Goal: Task Accomplishment & Management: Manage account settings

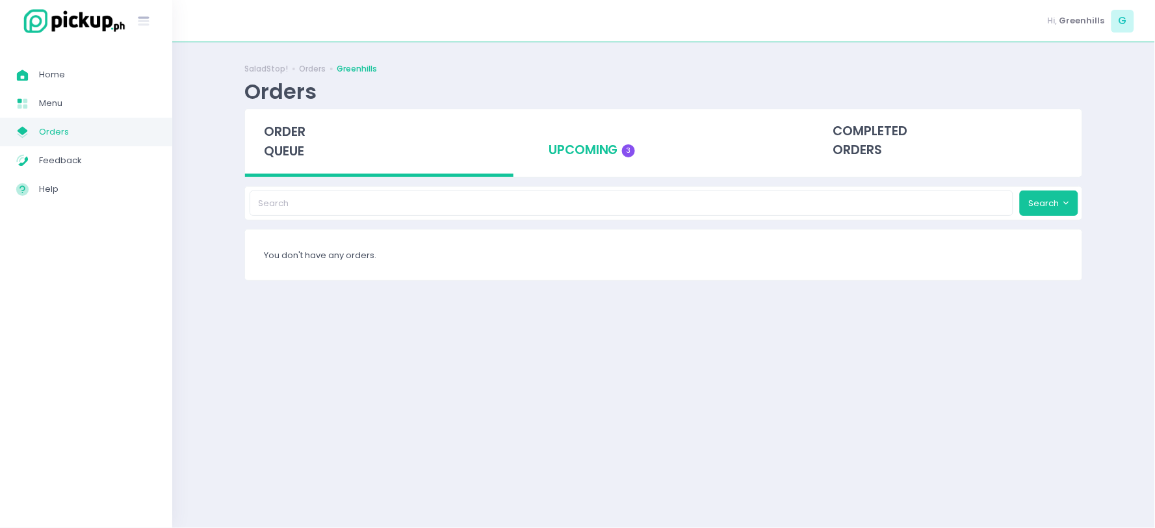
click at [609, 143] on div "upcoming 3" at bounding box center [664, 141] width 269 height 64
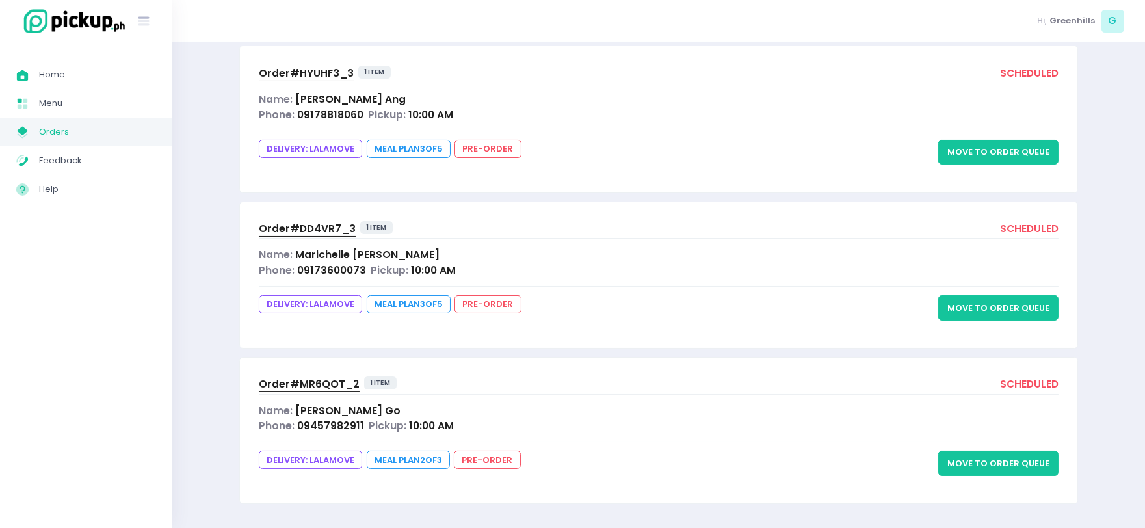
scroll to position [183, 0]
click at [317, 72] on span "Order# HYUHF3_3" at bounding box center [306, 73] width 95 height 14
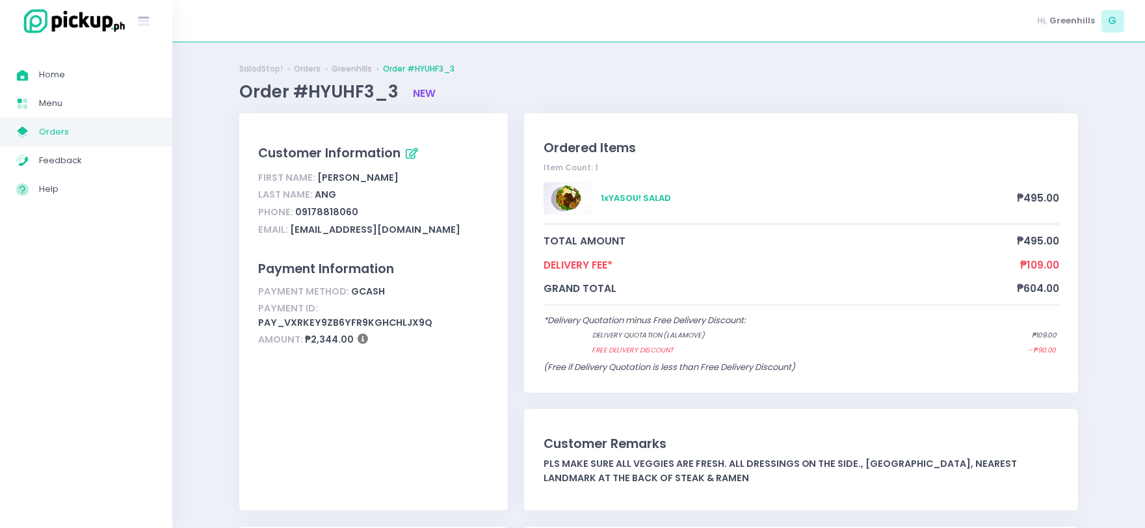
click at [50, 130] on span "Orders" at bounding box center [97, 132] width 117 height 17
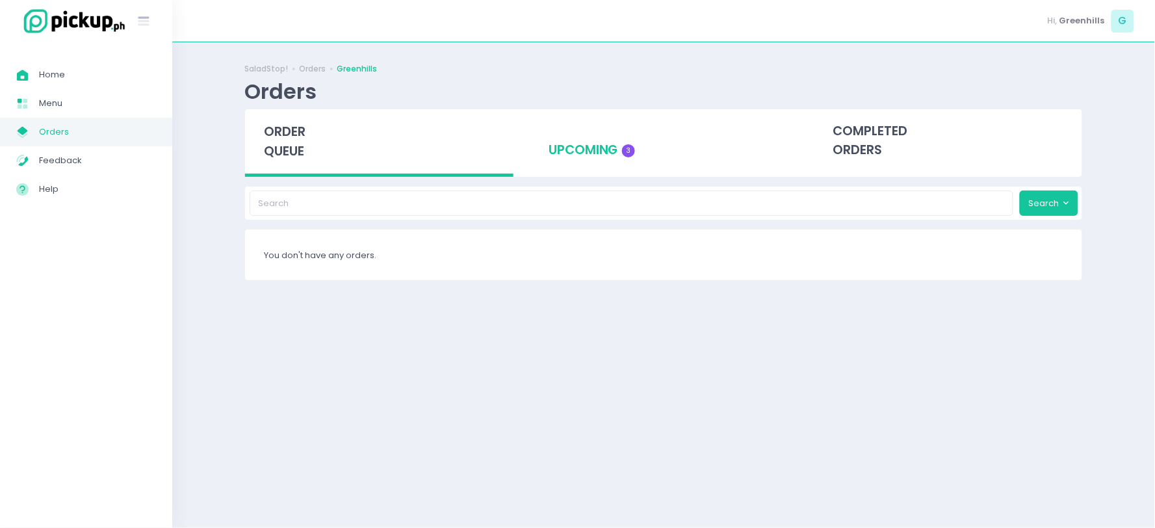
click at [587, 152] on div "upcoming 3" at bounding box center [664, 141] width 269 height 64
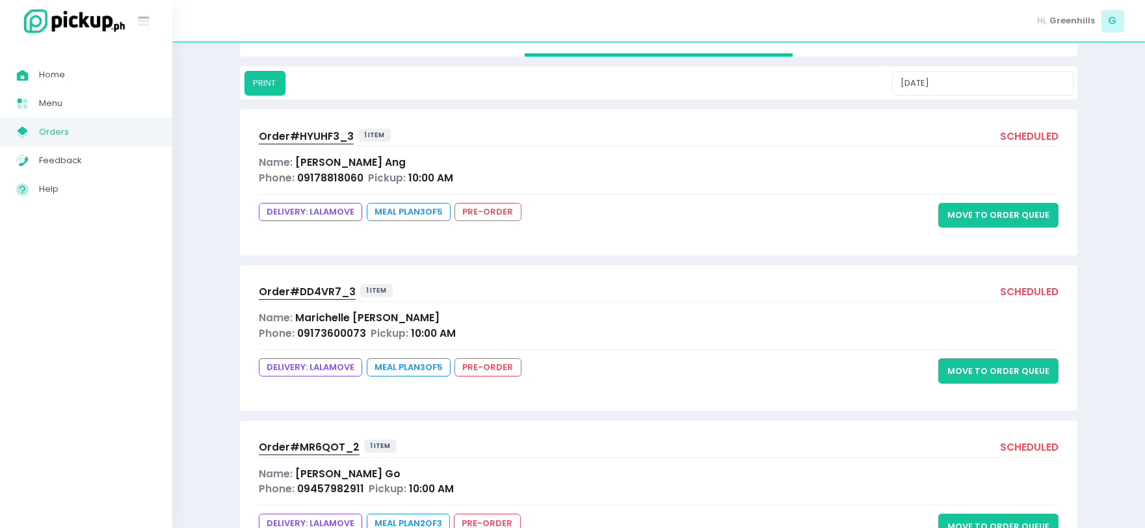
scroll to position [183, 0]
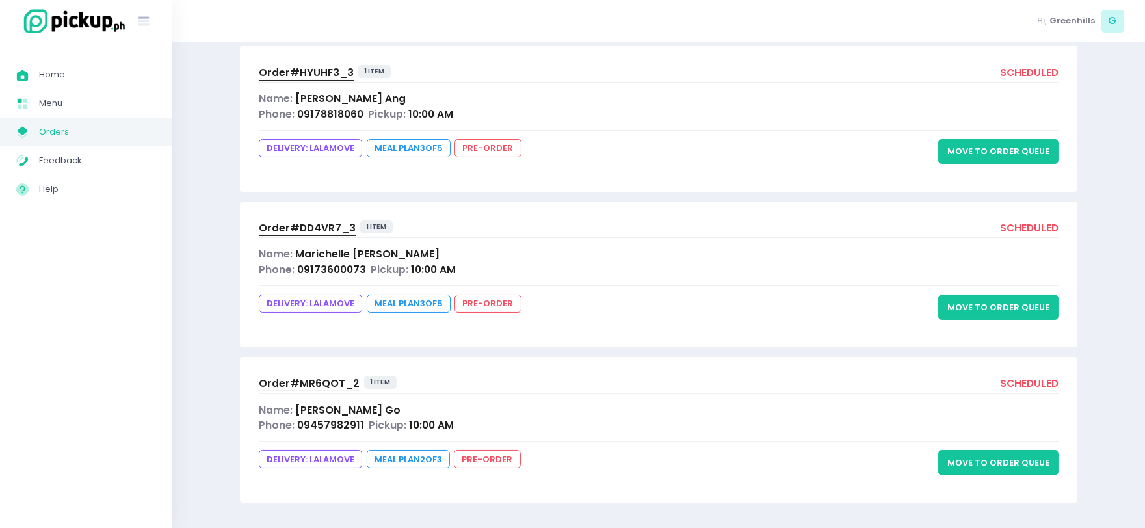
click at [316, 229] on span "Order# DD4VR7_3" at bounding box center [307, 228] width 97 height 14
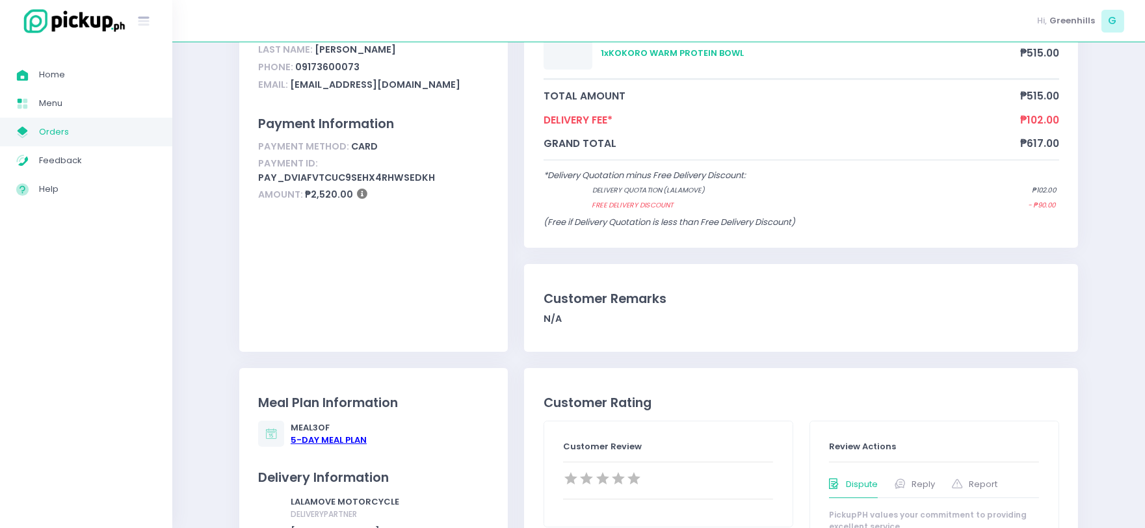
scroll to position [72, 0]
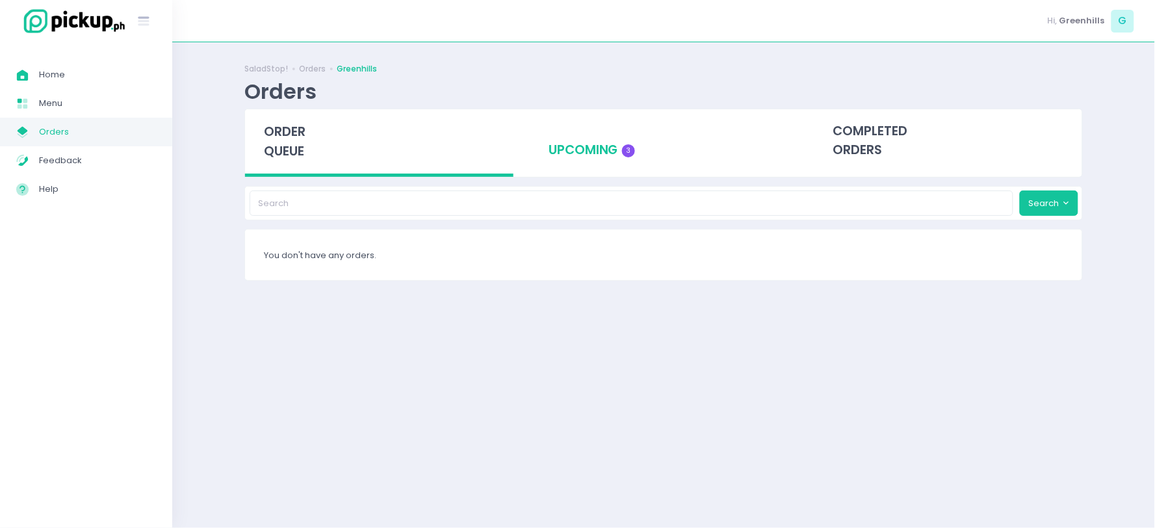
click at [572, 138] on div "upcoming 3" at bounding box center [664, 141] width 269 height 64
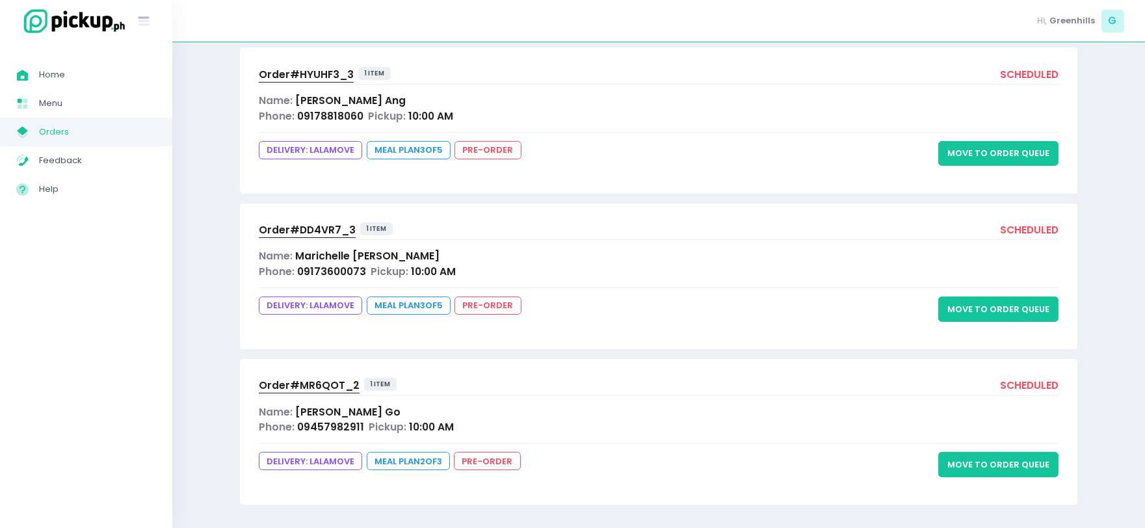
scroll to position [183, 0]
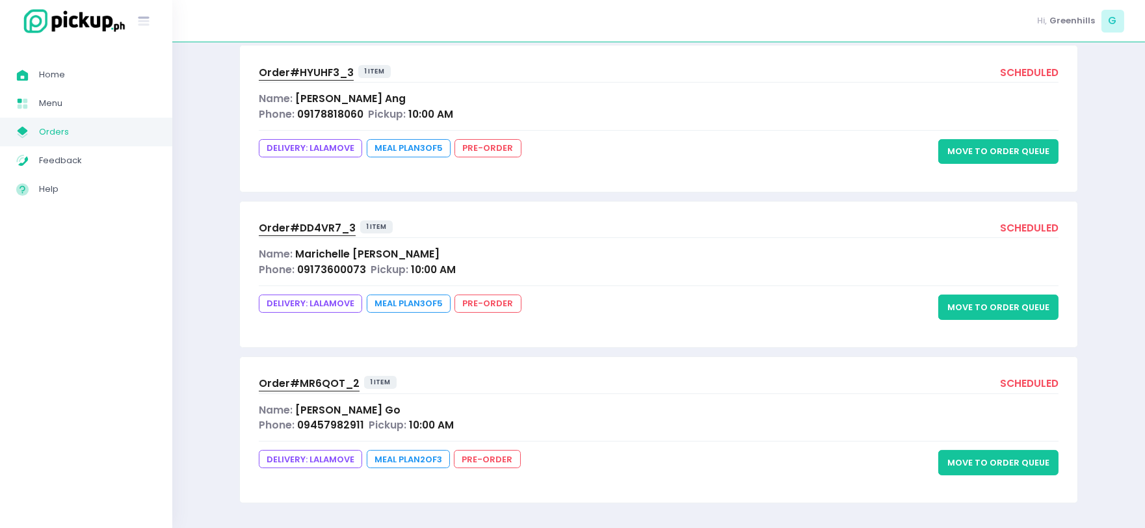
click at [313, 382] on span "Order# MR6QOT_2" at bounding box center [309, 383] width 101 height 14
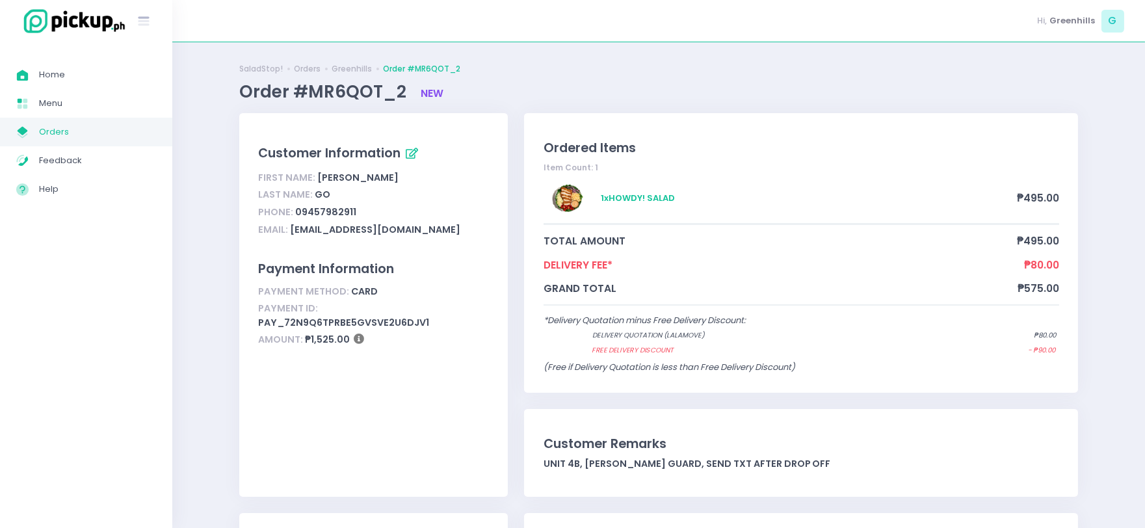
click at [51, 128] on span "Orders" at bounding box center [97, 132] width 117 height 17
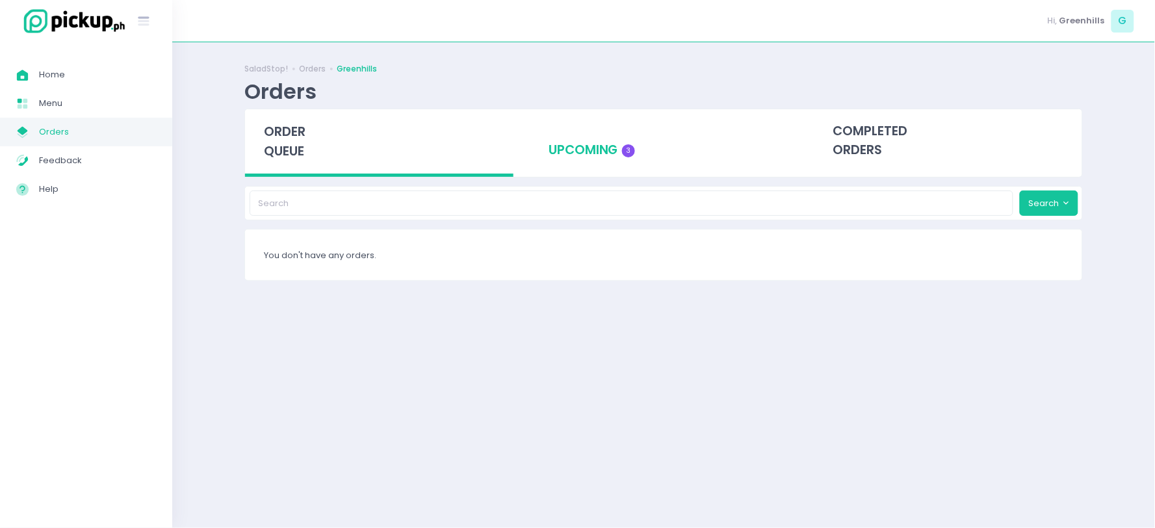
click at [577, 135] on div "upcoming 3" at bounding box center [664, 141] width 269 height 64
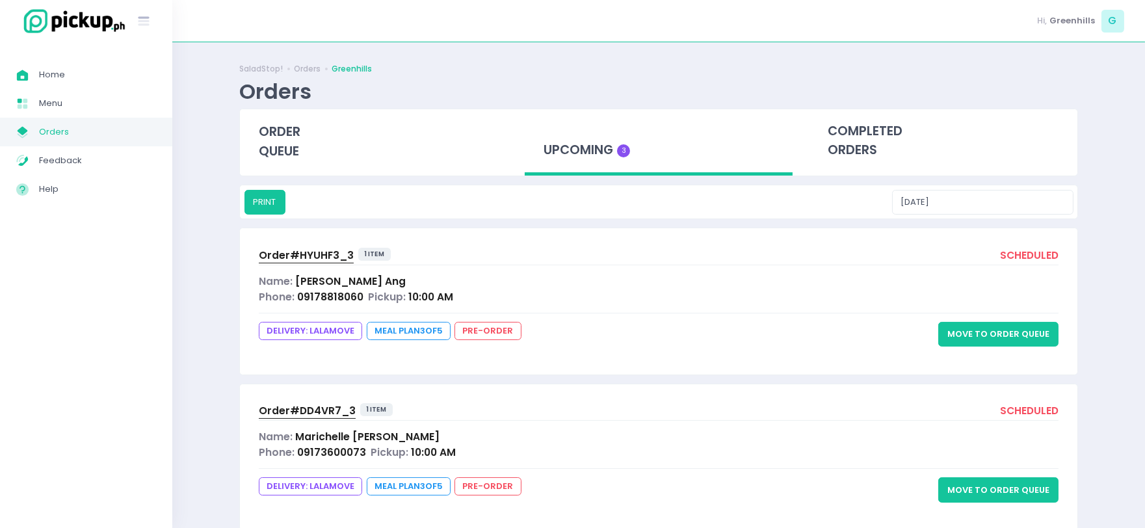
click at [1019, 333] on button "Move to Order Queue" at bounding box center [998, 334] width 120 height 25
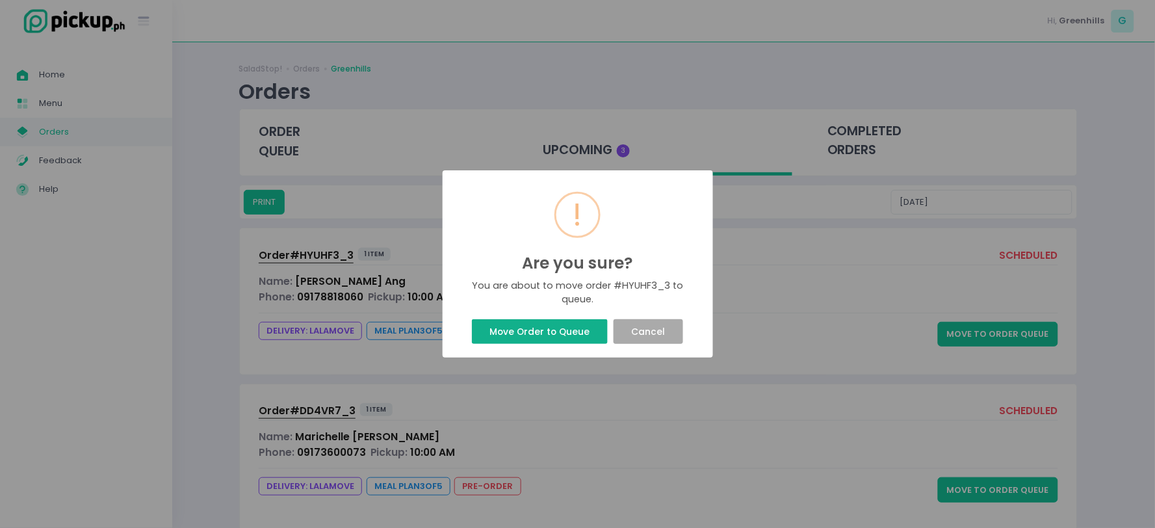
click at [531, 332] on button "Move Order to Queue" at bounding box center [540, 331] width 136 height 25
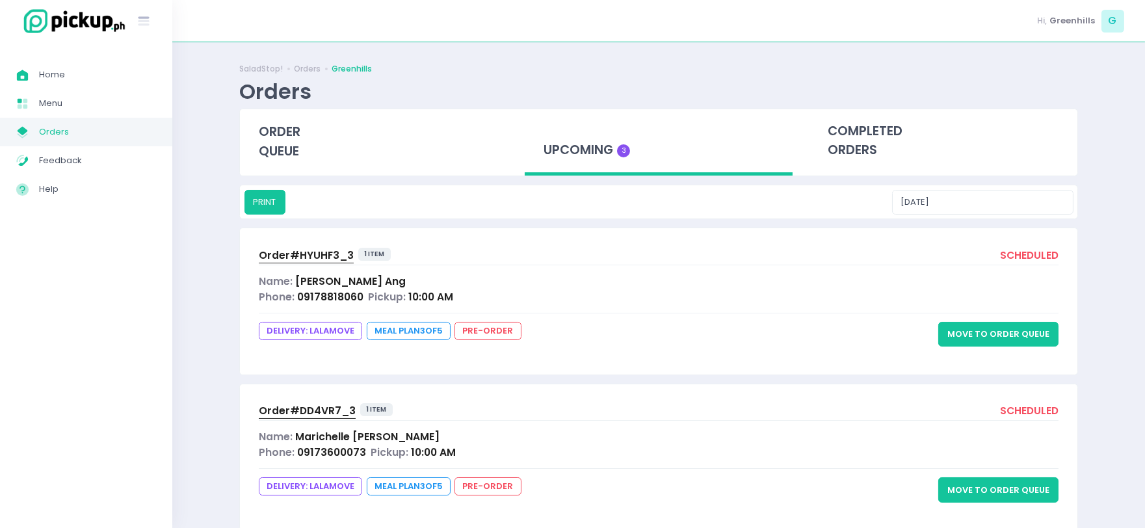
click at [995, 492] on button "Move to Order Queue" at bounding box center [998, 489] width 120 height 25
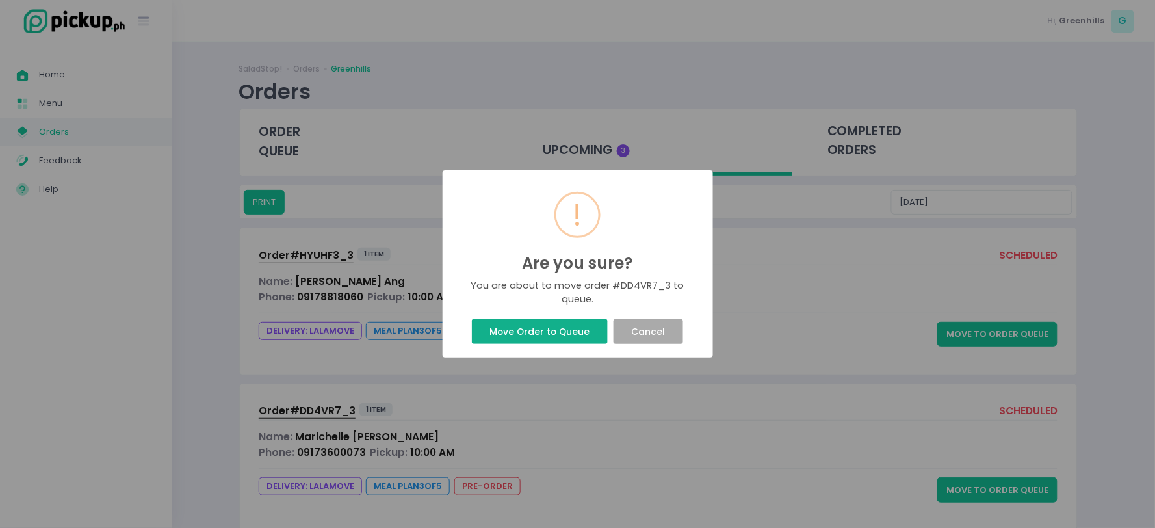
click at [558, 333] on button "Move Order to Queue" at bounding box center [540, 331] width 136 height 25
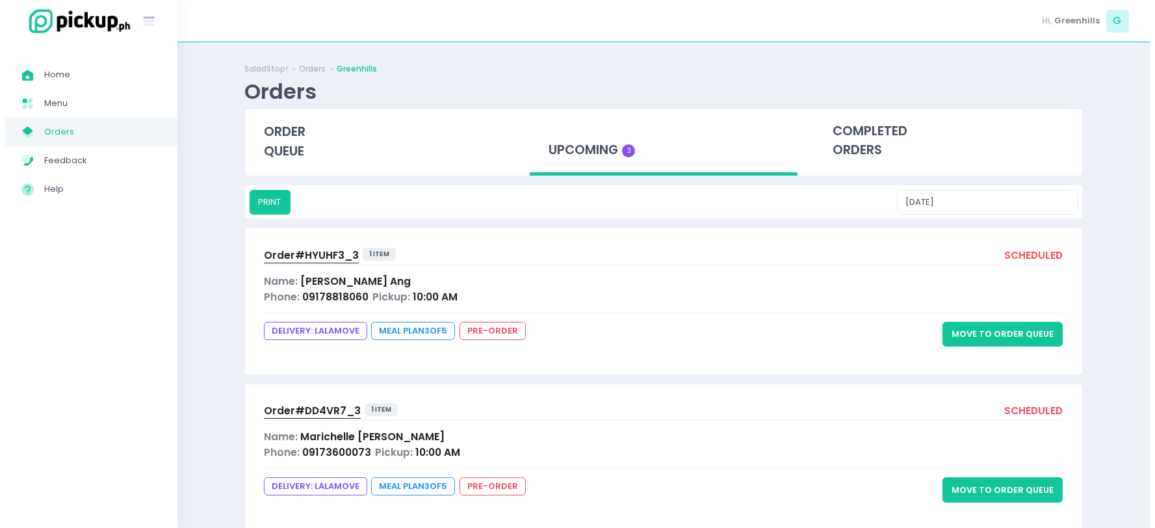
scroll to position [183, 0]
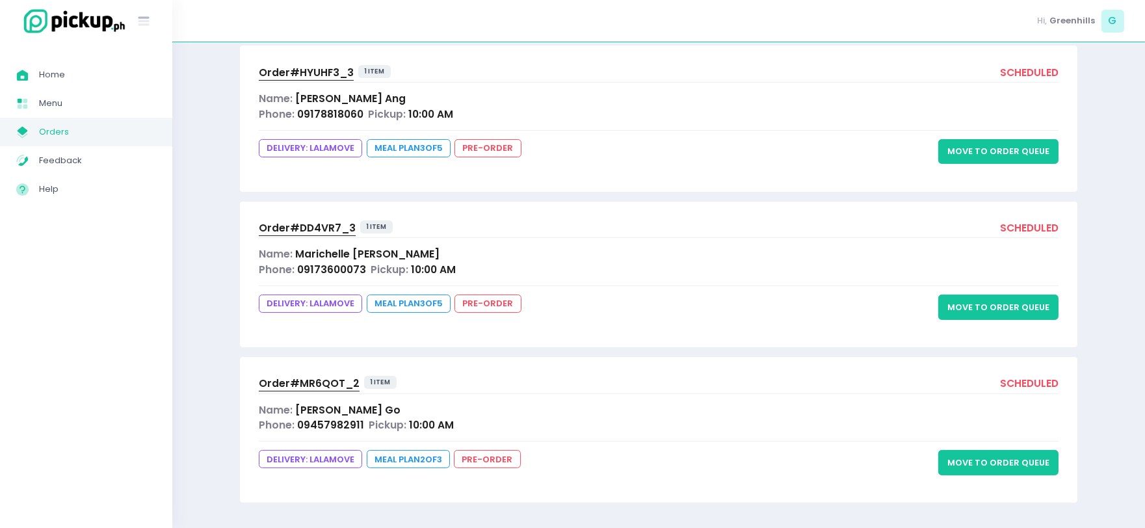
click at [1010, 464] on button "Move to Order Queue" at bounding box center [998, 462] width 120 height 25
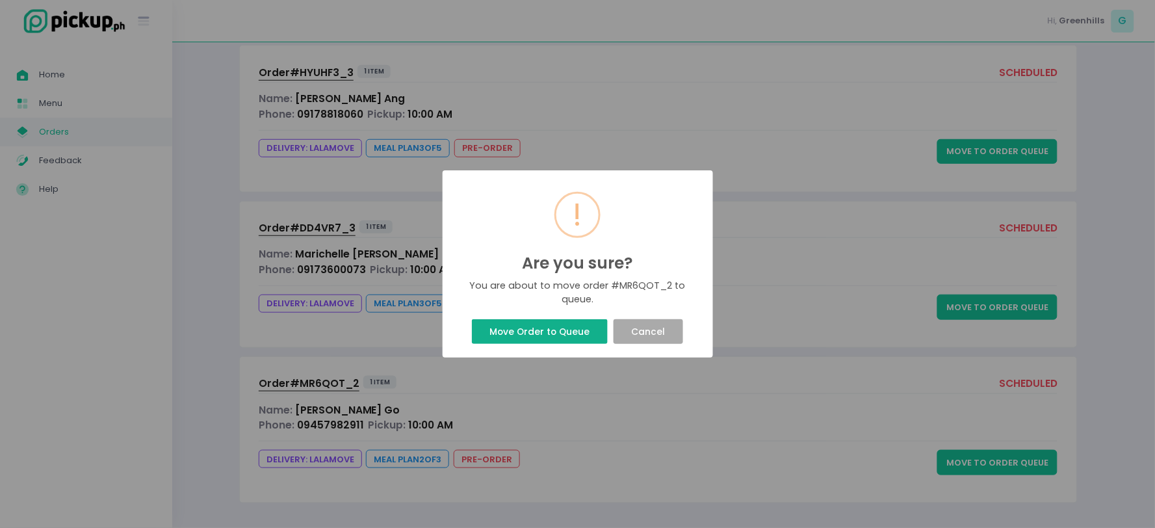
click at [522, 332] on button "Move Order to Queue" at bounding box center [540, 331] width 136 height 25
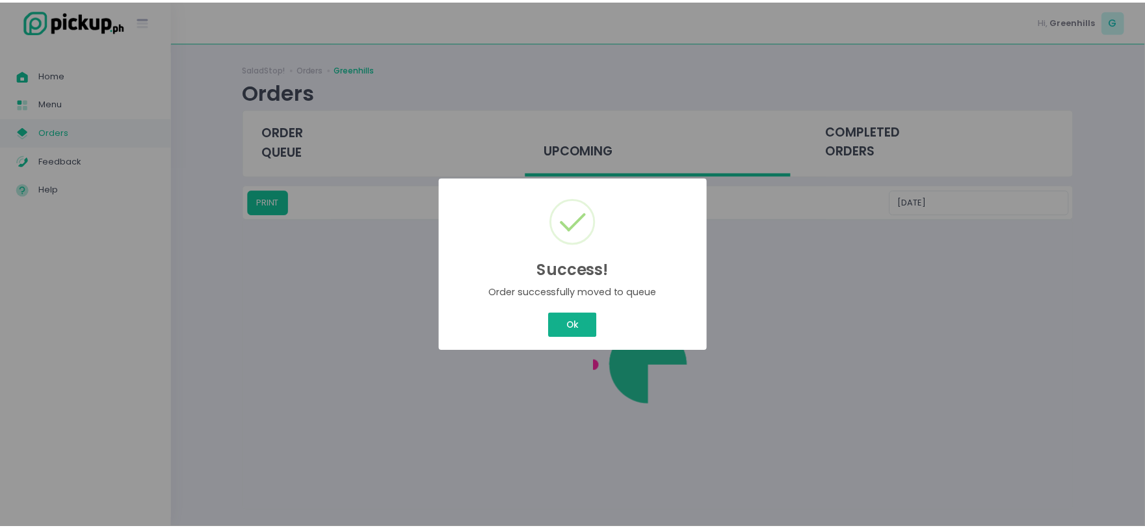
scroll to position [0, 0]
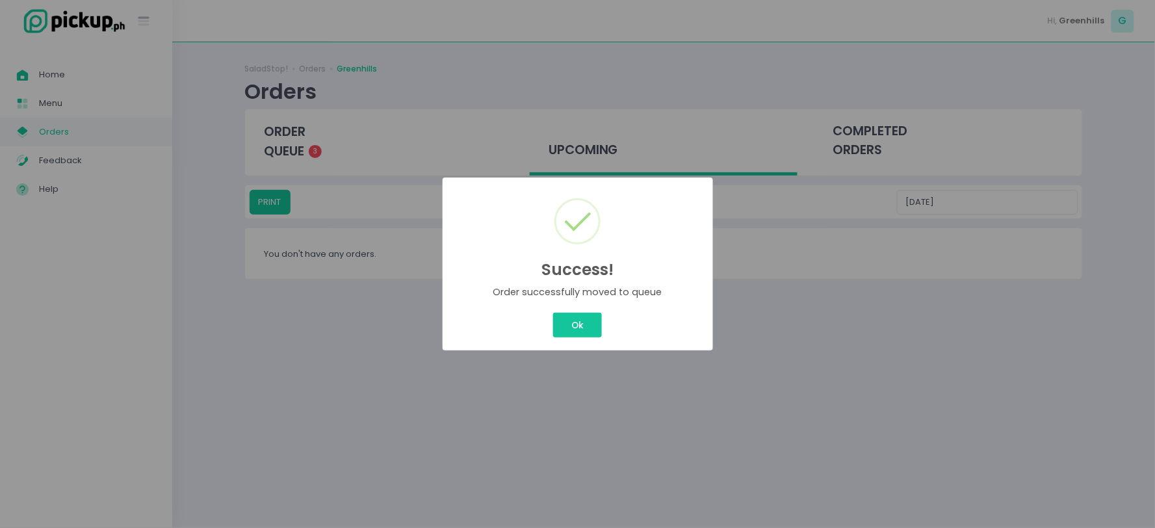
click at [575, 325] on button "Ok" at bounding box center [577, 325] width 48 height 25
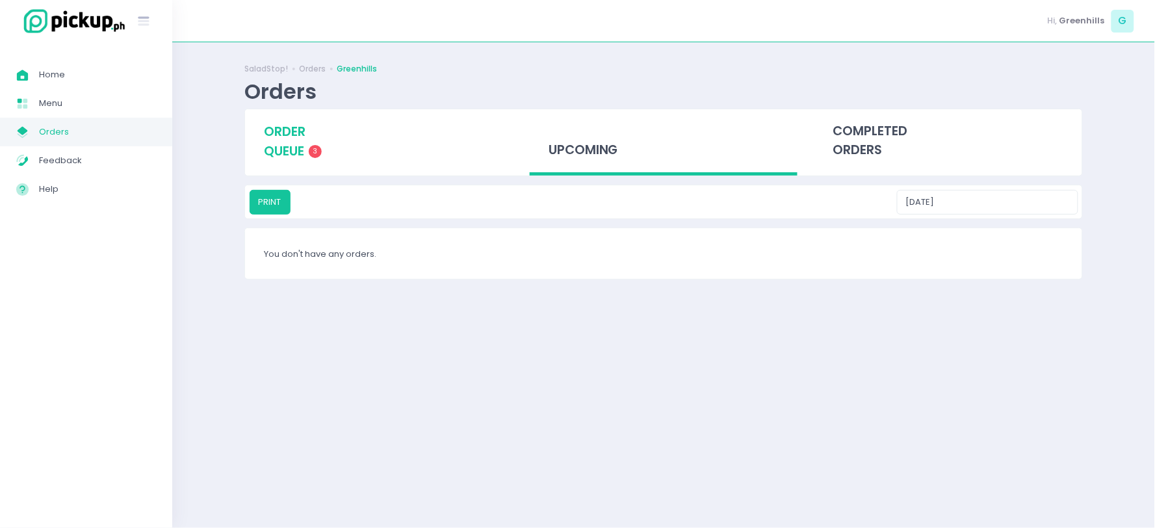
click at [283, 159] on span "order queue" at bounding box center [285, 141] width 42 height 37
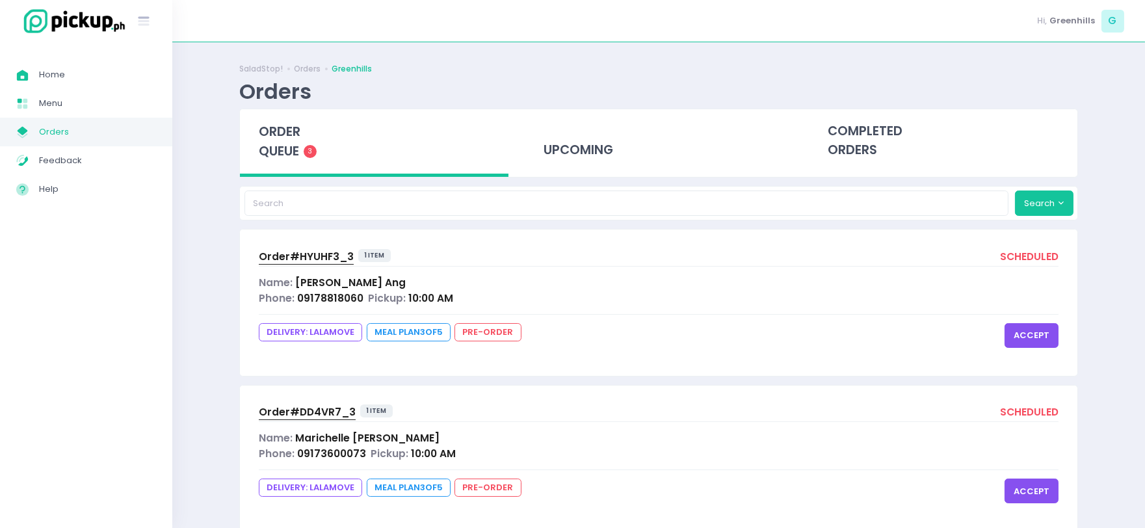
scroll to position [185, 0]
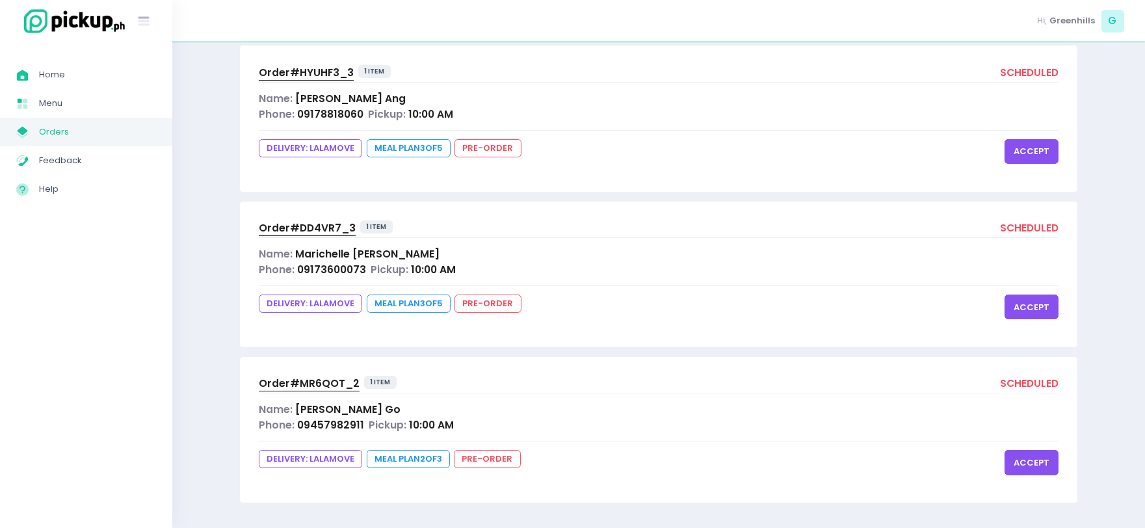
click at [1042, 152] on button "accept" at bounding box center [1031, 151] width 54 height 25
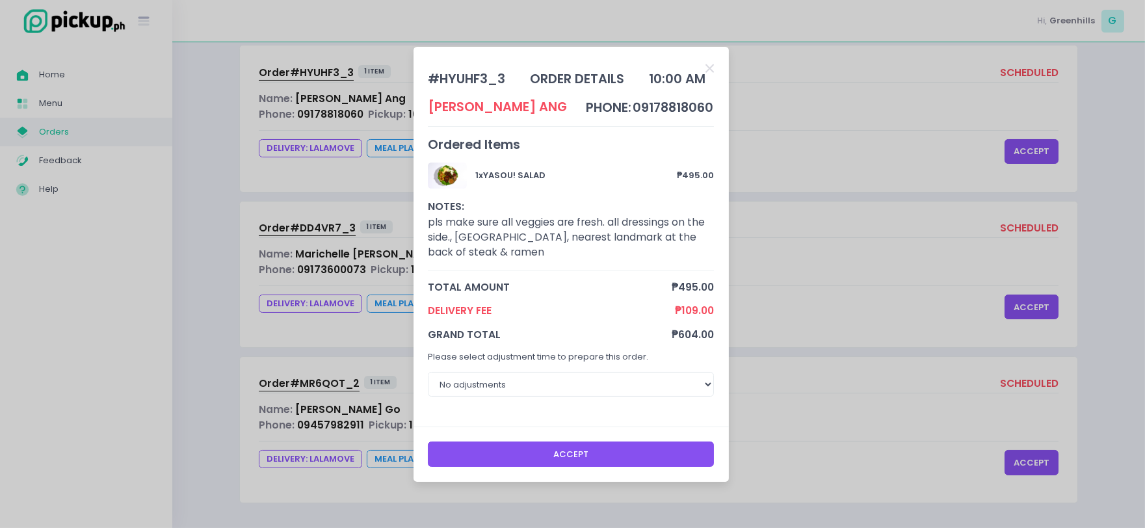
click at [642, 458] on button "Accept" at bounding box center [571, 453] width 286 height 25
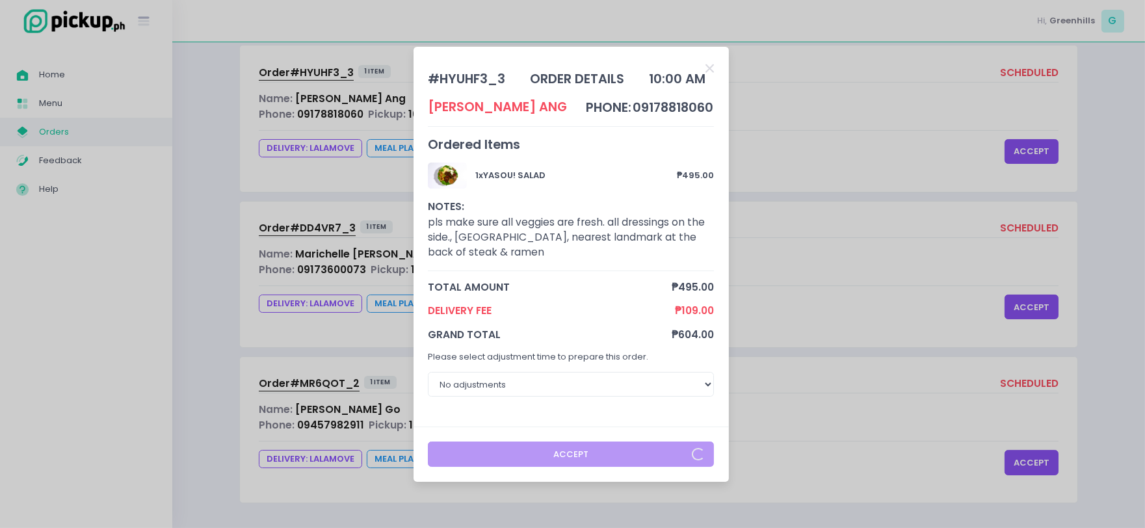
click at [1035, 304] on div "# HYUHF3_3 order details 10:00 AM [PERSON_NAME] phone: 09178818060 Ordered Item…" at bounding box center [572, 264] width 1145 height 528
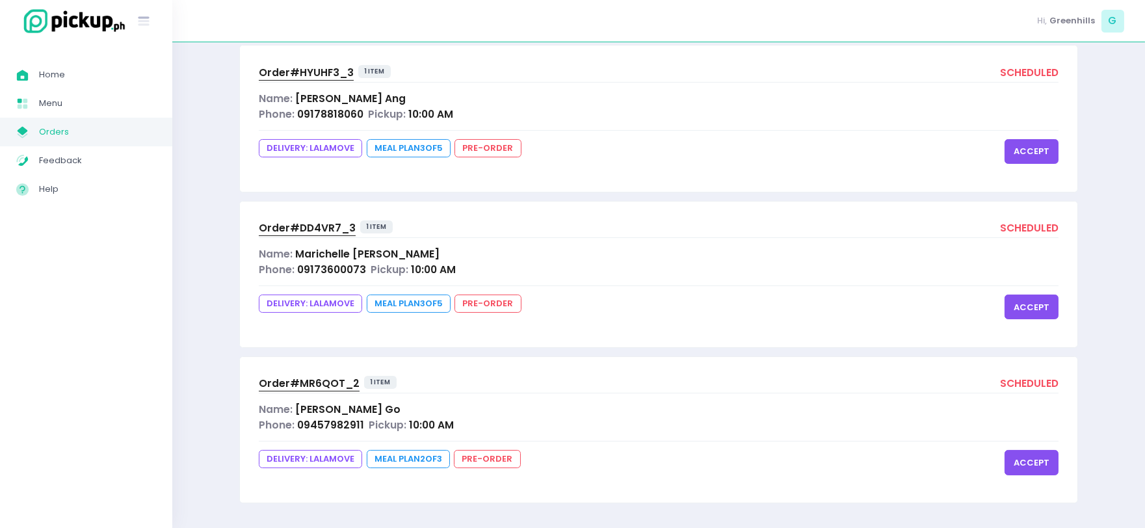
click at [1035, 304] on button "accept" at bounding box center [1031, 307] width 54 height 25
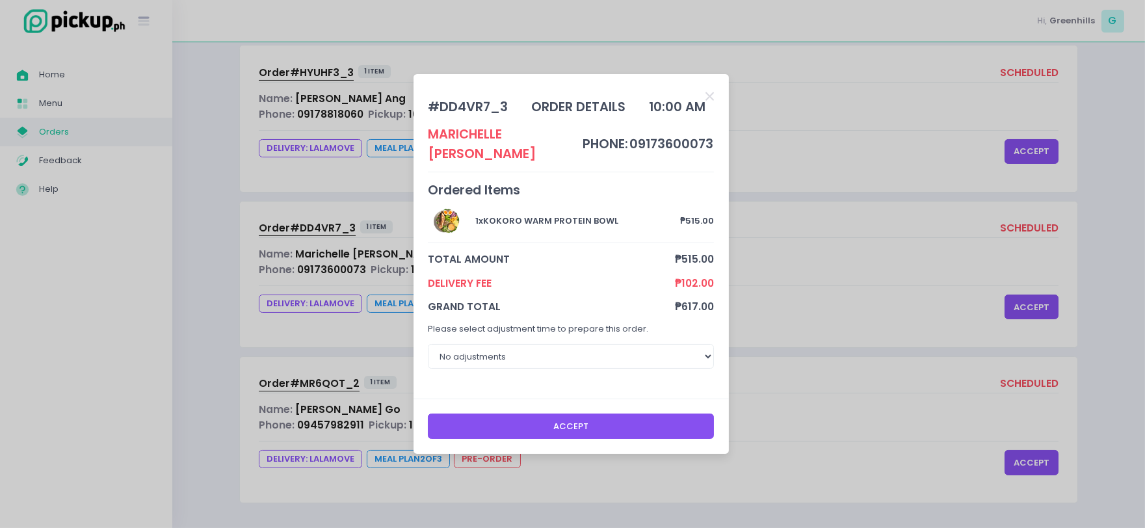
scroll to position [0, 0]
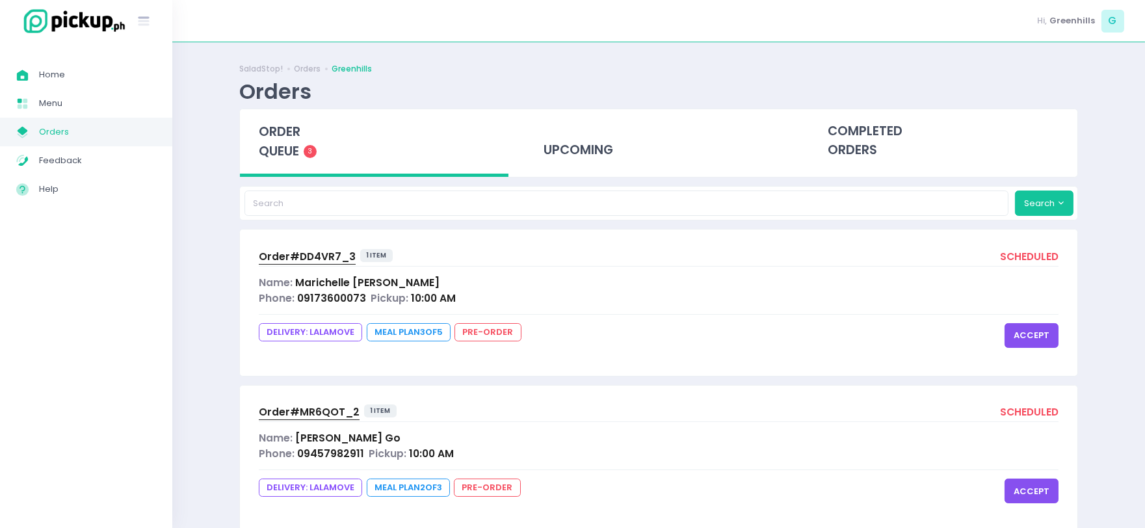
click at [1051, 338] on button "accept" at bounding box center [1031, 335] width 54 height 25
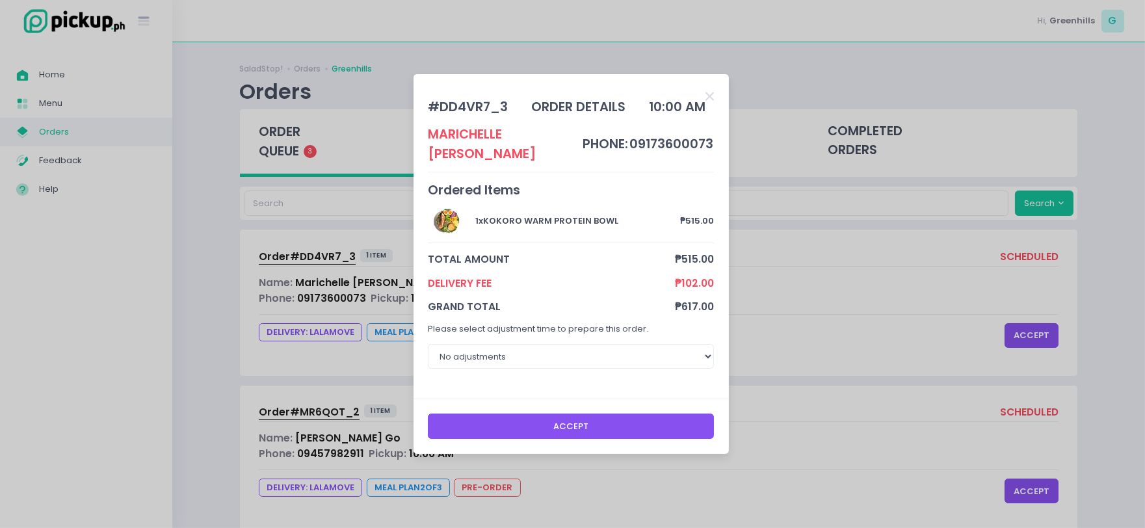
click at [640, 417] on button "Accept" at bounding box center [571, 425] width 286 height 25
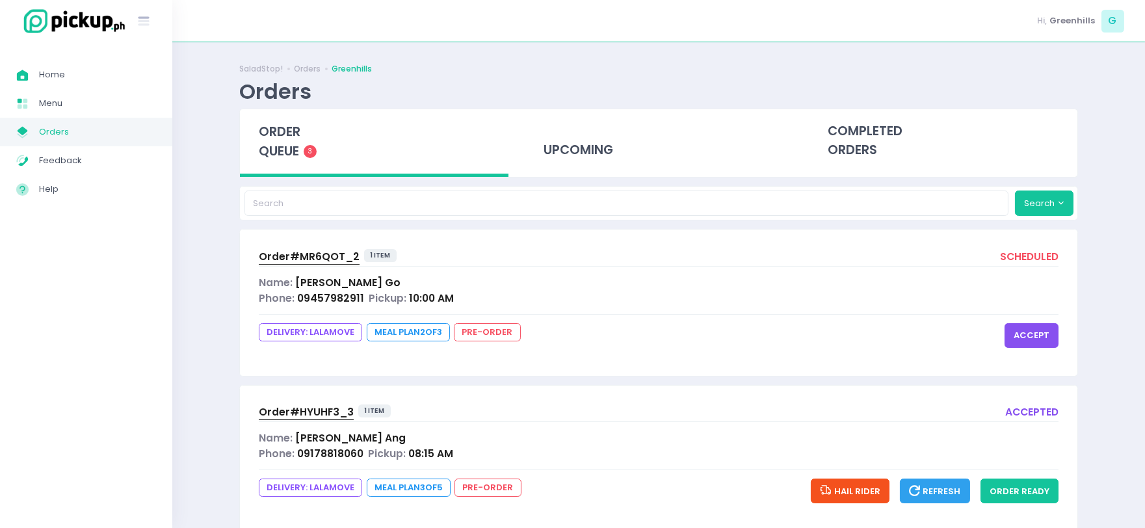
click at [1030, 334] on button "accept" at bounding box center [1031, 335] width 54 height 25
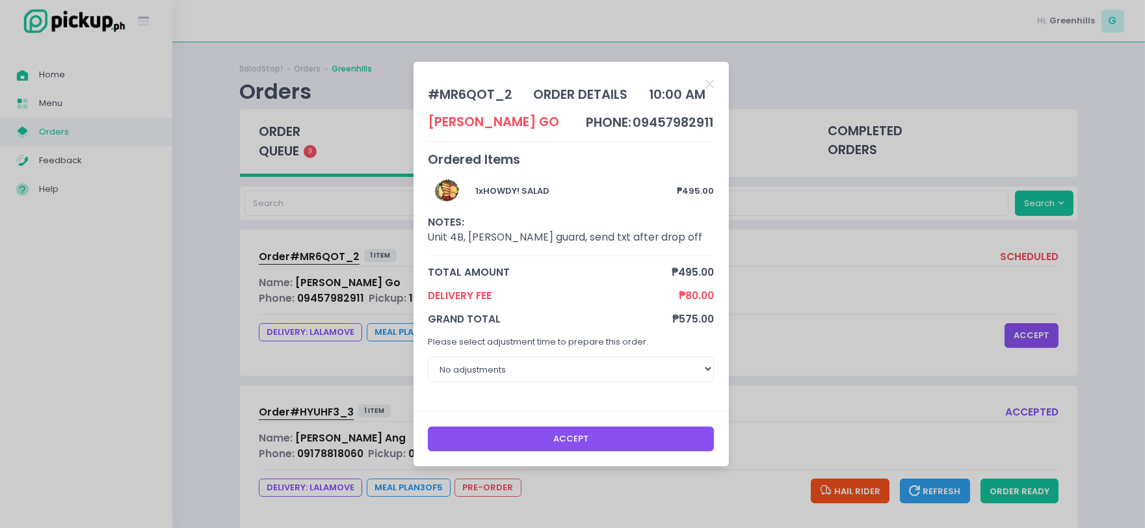
click at [639, 432] on button "Accept" at bounding box center [571, 438] width 286 height 25
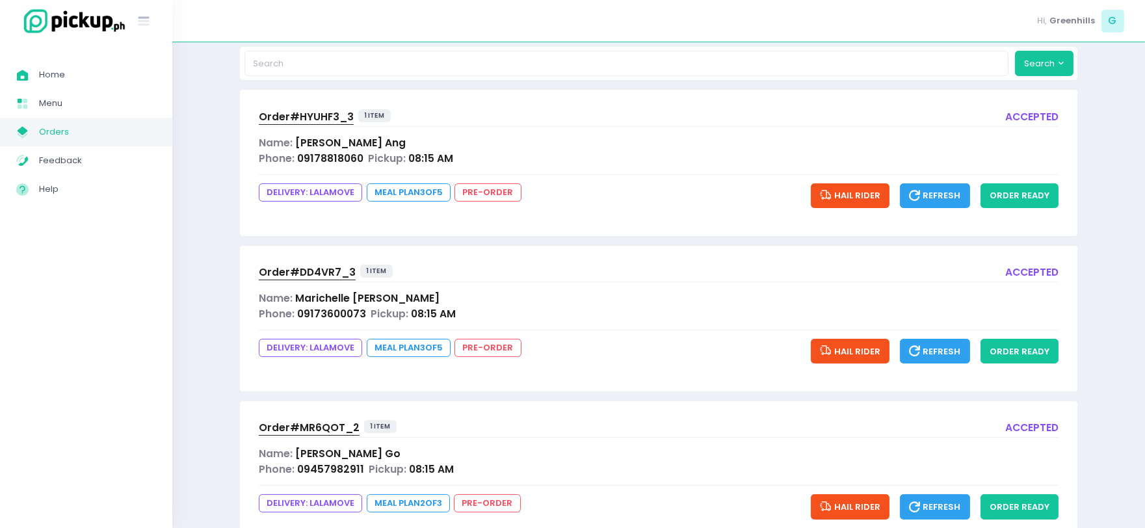
scroll to position [144, 0]
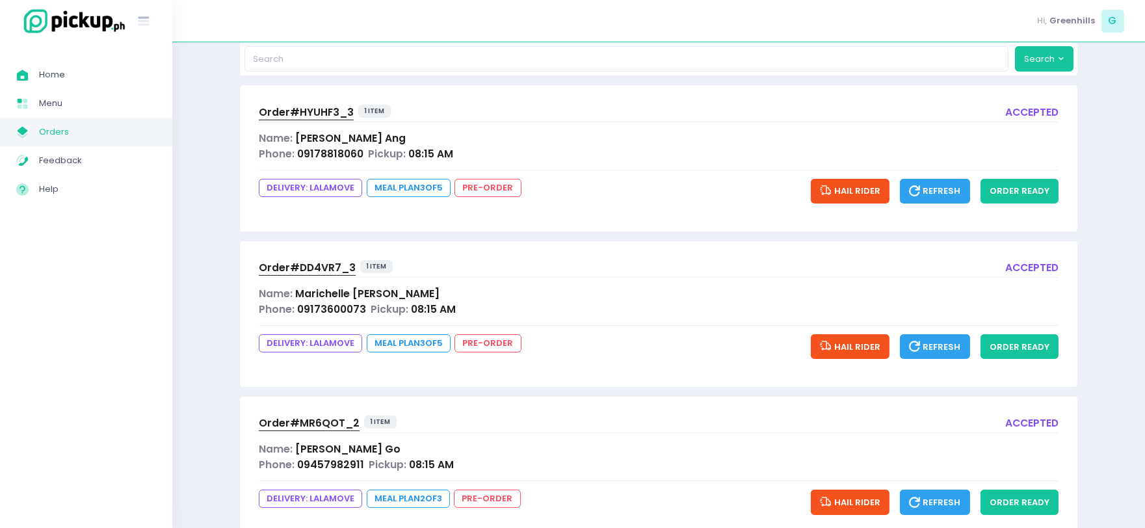
click at [349, 147] on span "09178818060" at bounding box center [330, 154] width 66 height 14
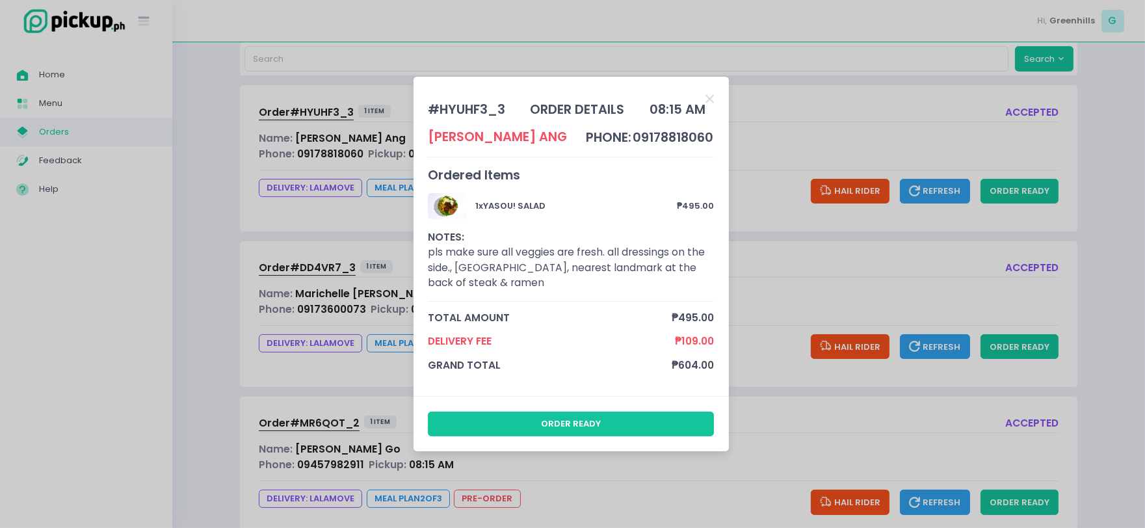
click at [940, 139] on div "# HYUHF3_3 order details 08:15 AM [PERSON_NAME] phone: 09178818060 Ordered Item…" at bounding box center [572, 264] width 1145 height 528
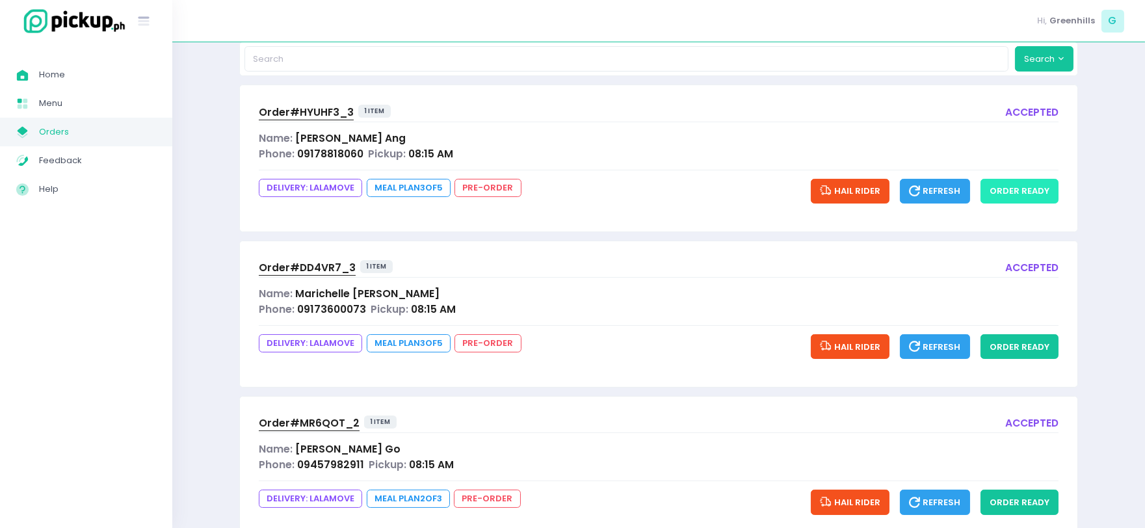
click at [1030, 194] on button "order ready" at bounding box center [1019, 191] width 78 height 25
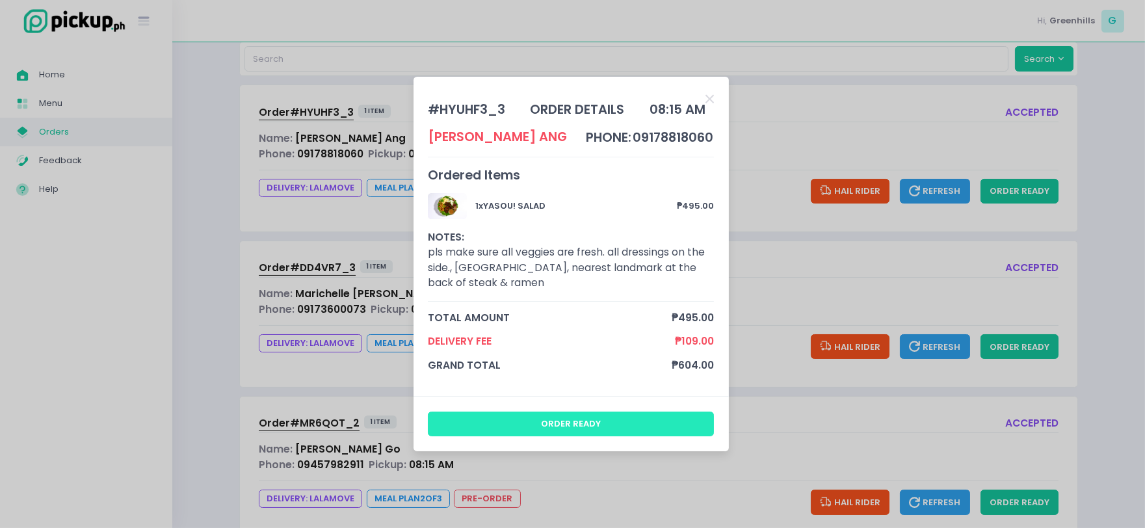
click at [638, 429] on button "order ready" at bounding box center [571, 424] width 286 height 25
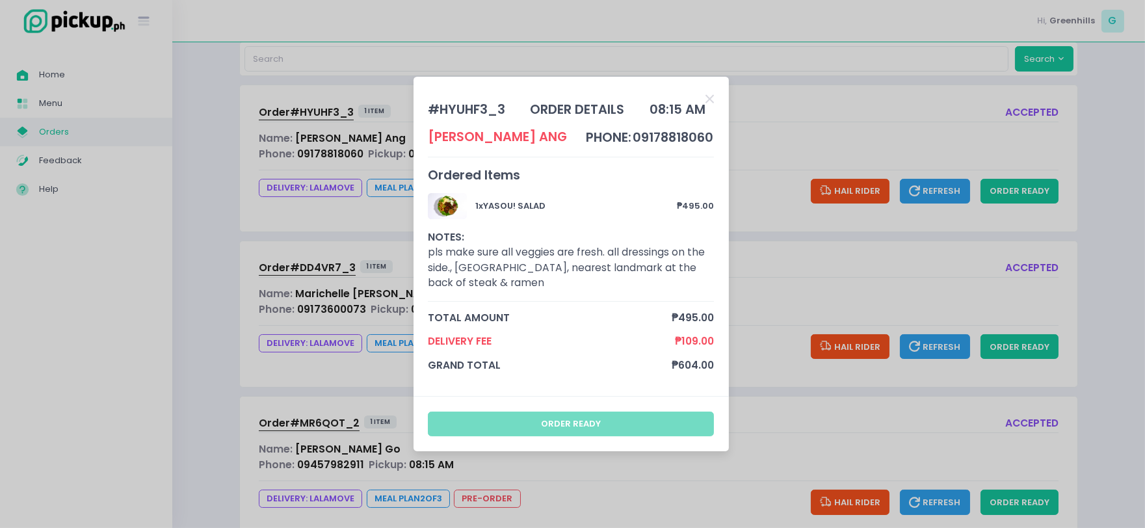
scroll to position [0, 0]
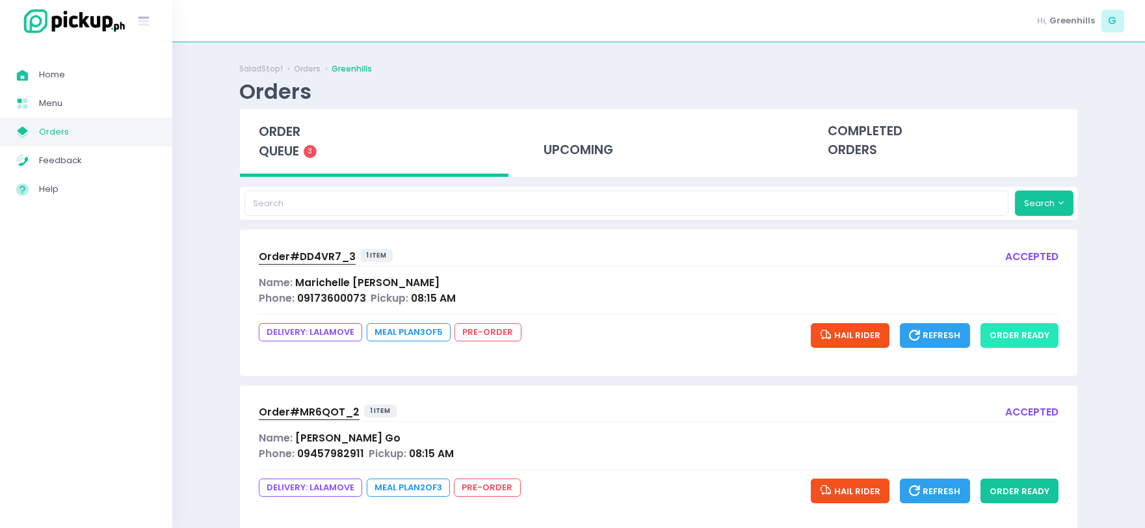
click at [1022, 338] on button "order ready" at bounding box center [1019, 335] width 78 height 25
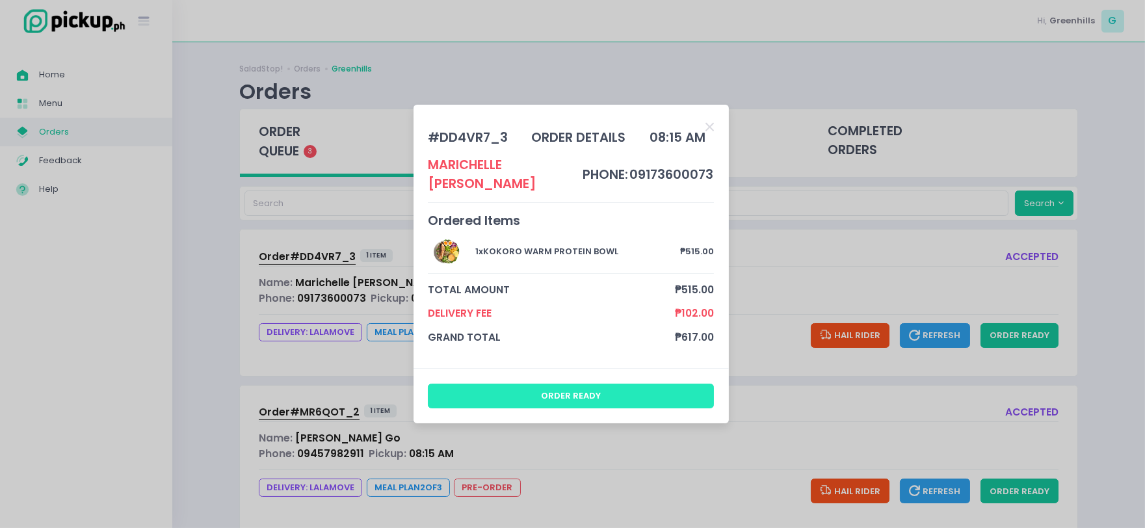
click at [599, 385] on button "order ready" at bounding box center [571, 396] width 286 height 25
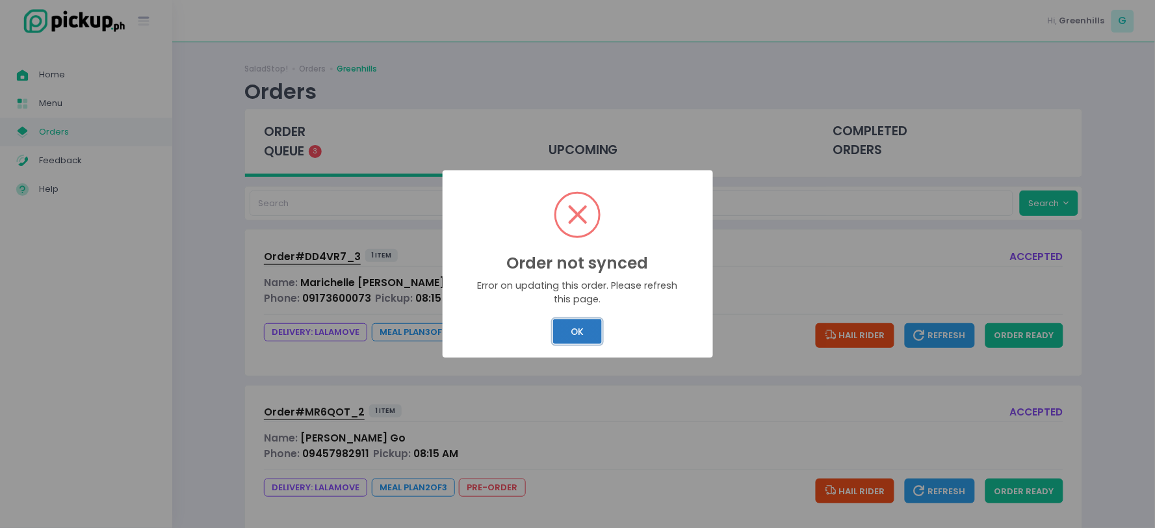
click at [590, 335] on button "OK" at bounding box center [577, 331] width 49 height 25
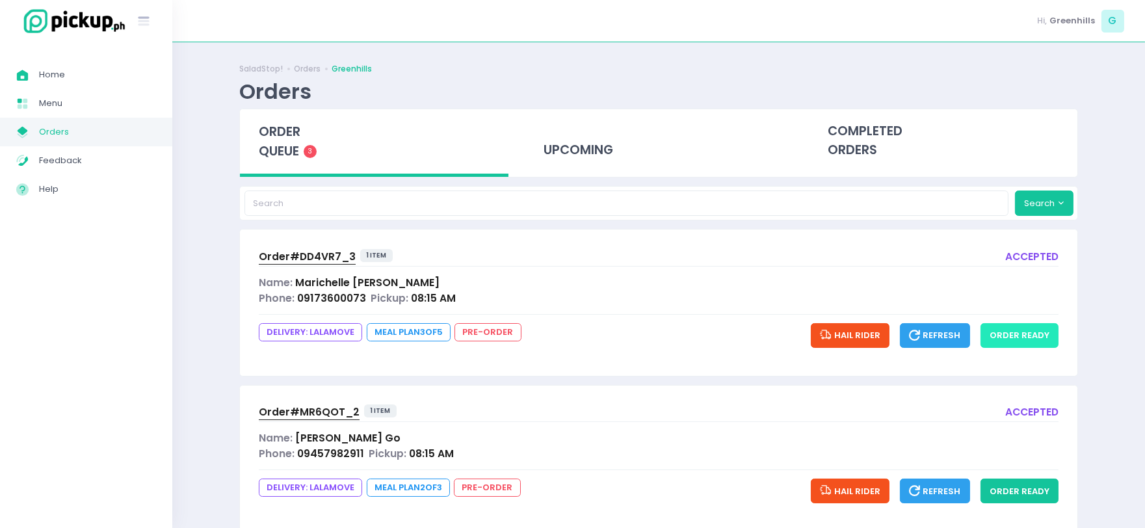
click at [1009, 337] on button "order ready" at bounding box center [1019, 335] width 78 height 25
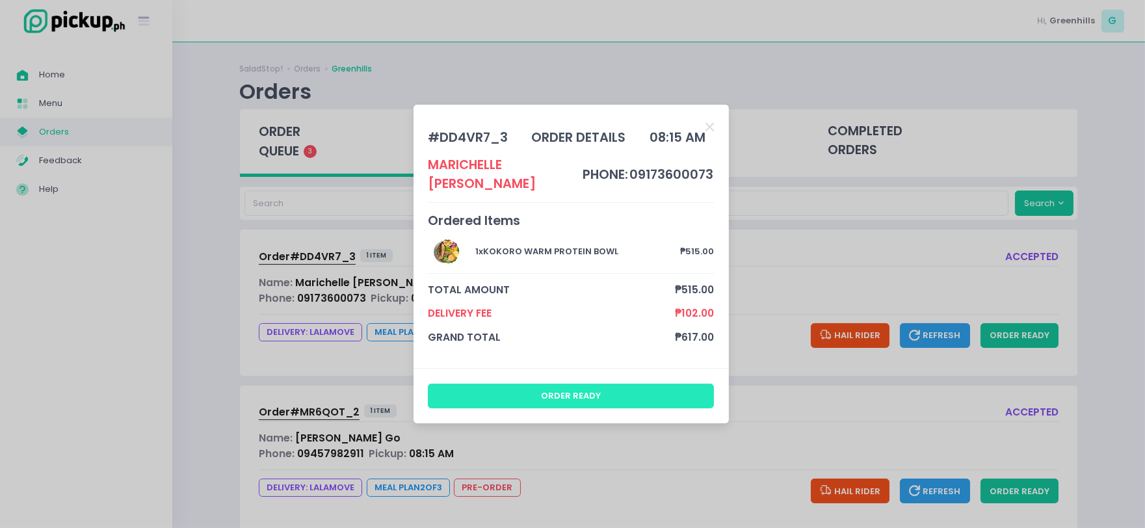
click at [645, 384] on button "order ready" at bounding box center [571, 396] width 286 height 25
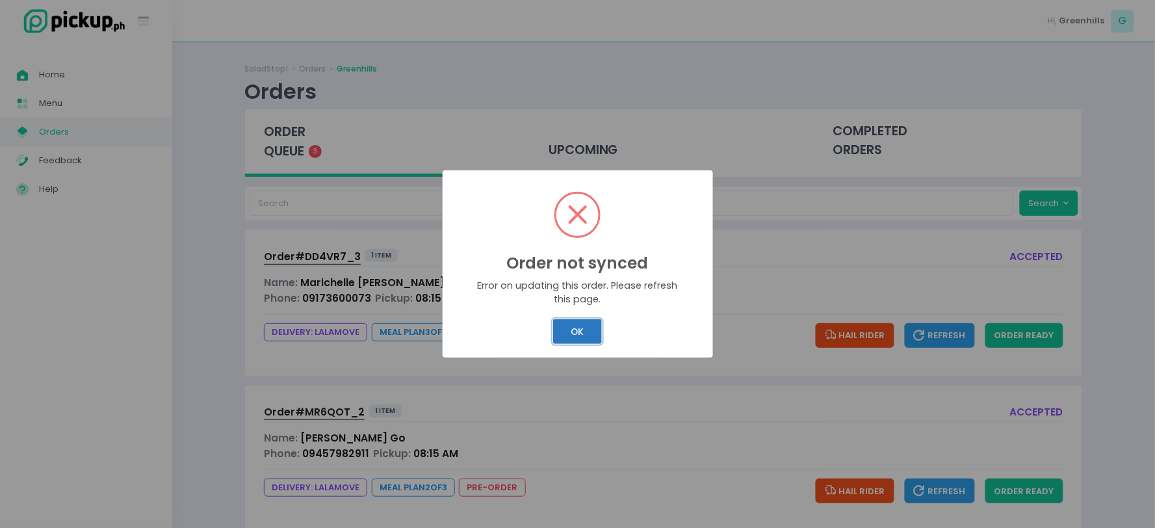
click at [566, 332] on button "OK" at bounding box center [577, 331] width 49 height 25
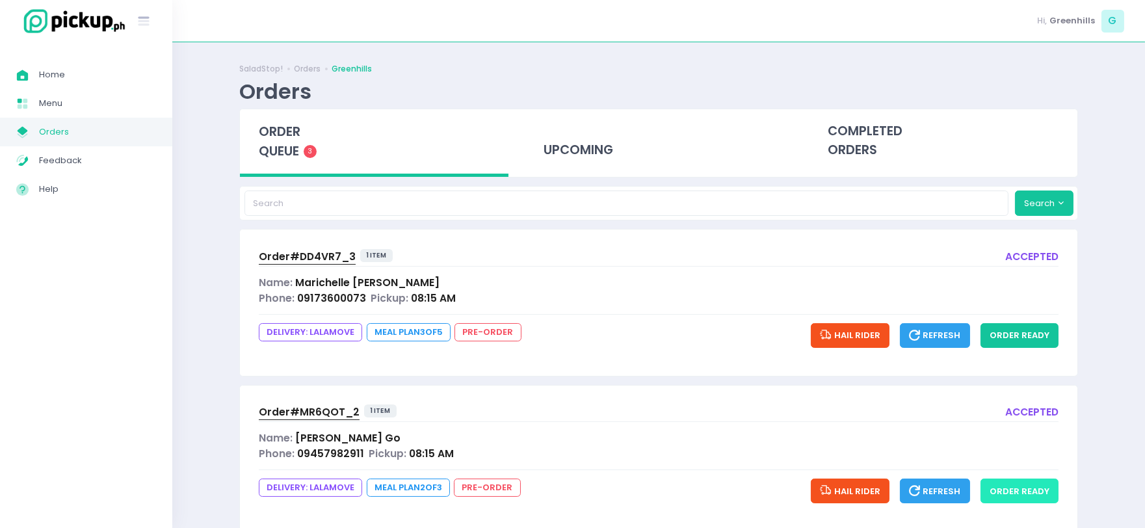
click at [1017, 490] on button "order ready" at bounding box center [1019, 491] width 78 height 25
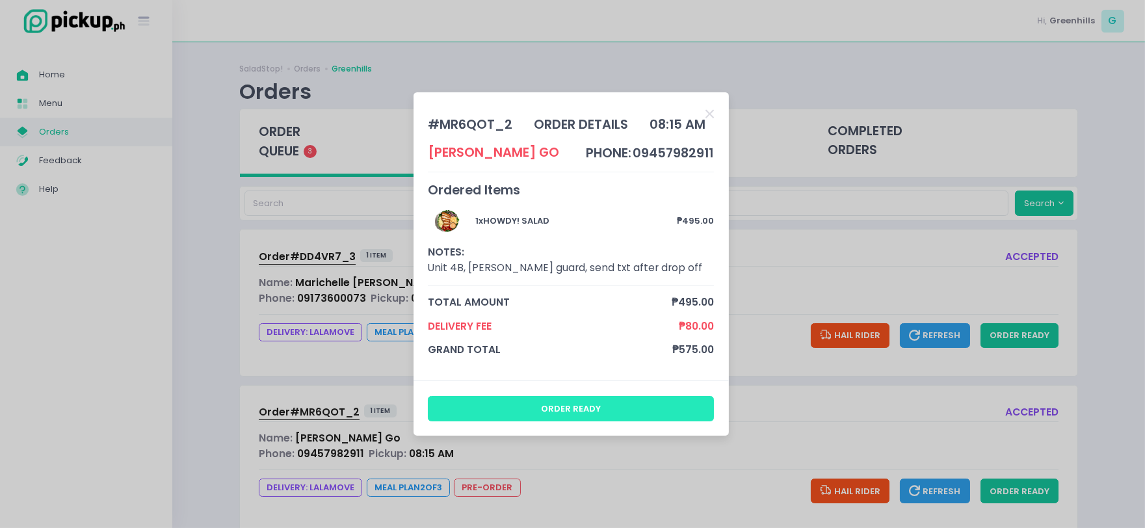
click at [625, 397] on button "order ready" at bounding box center [571, 408] width 286 height 25
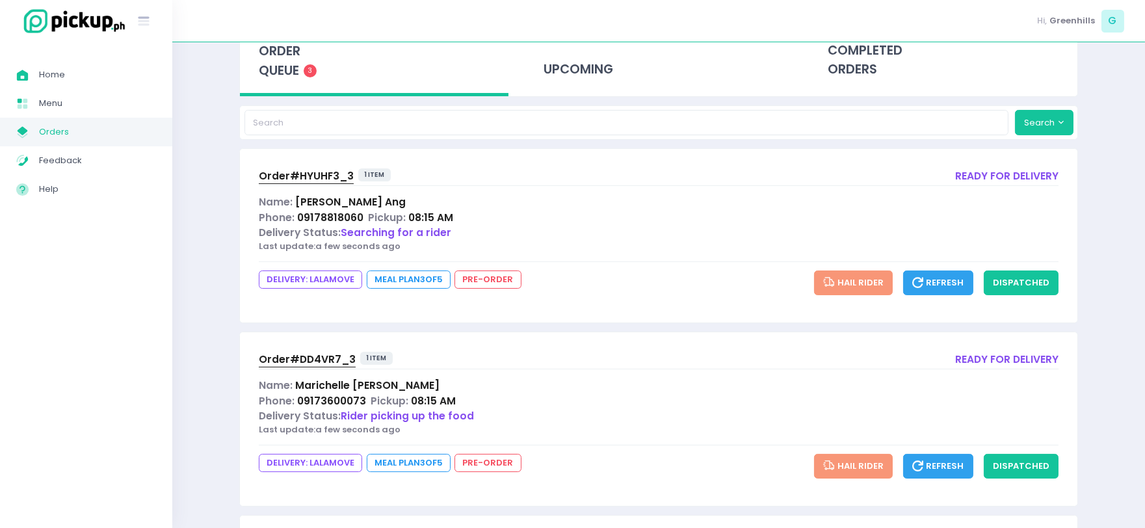
scroll to position [269, 0]
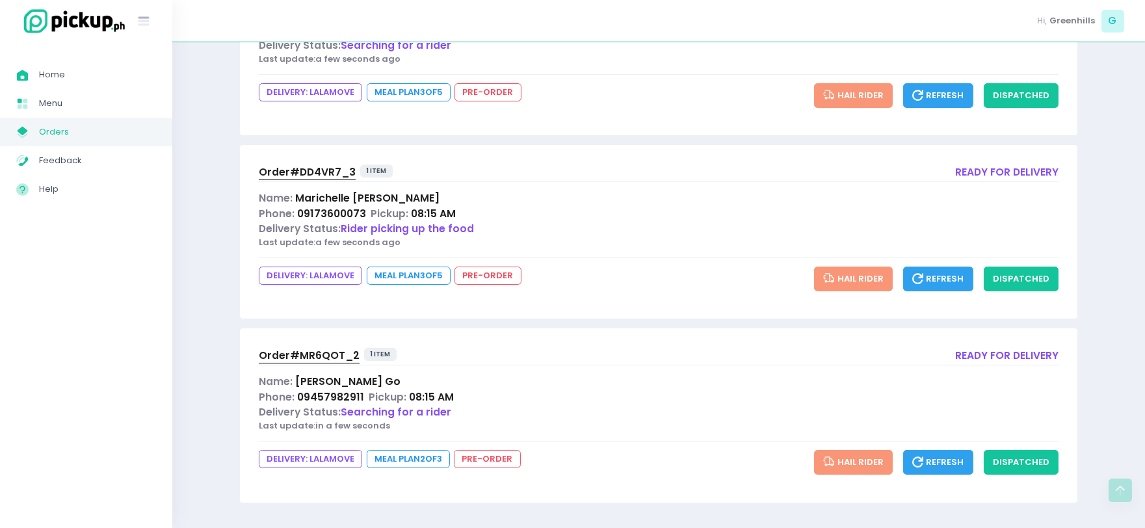
click at [308, 165] on span "Order# DD4VR7_3" at bounding box center [307, 172] width 97 height 14
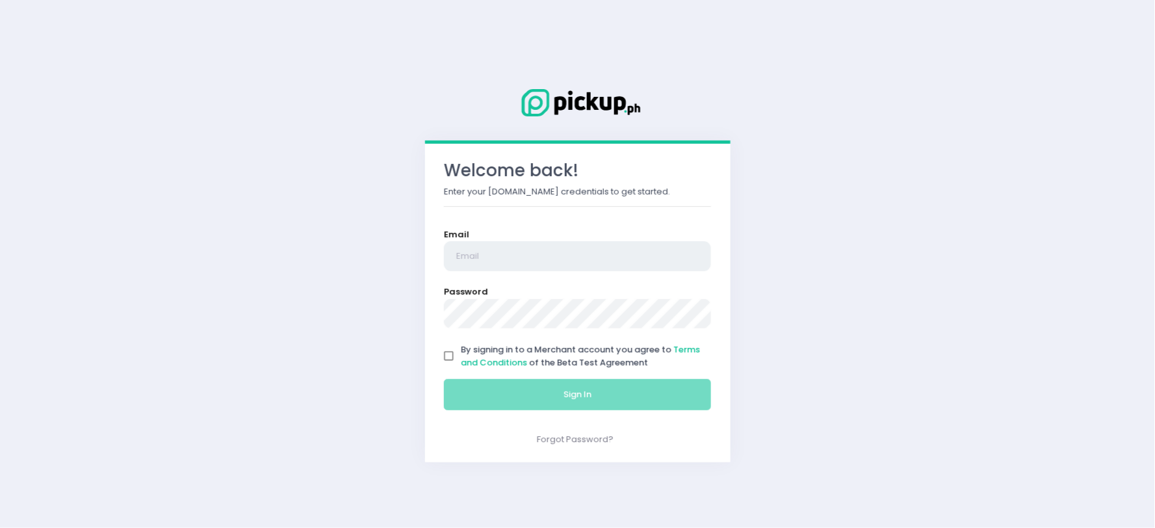
type input "[EMAIL_ADDRESS][DOMAIN_NAME]"
click at [451, 358] on input "By signing in to a Merchant account you agree to Terms and Conditions of the Be…" at bounding box center [449, 356] width 25 height 25
checkbox input "true"
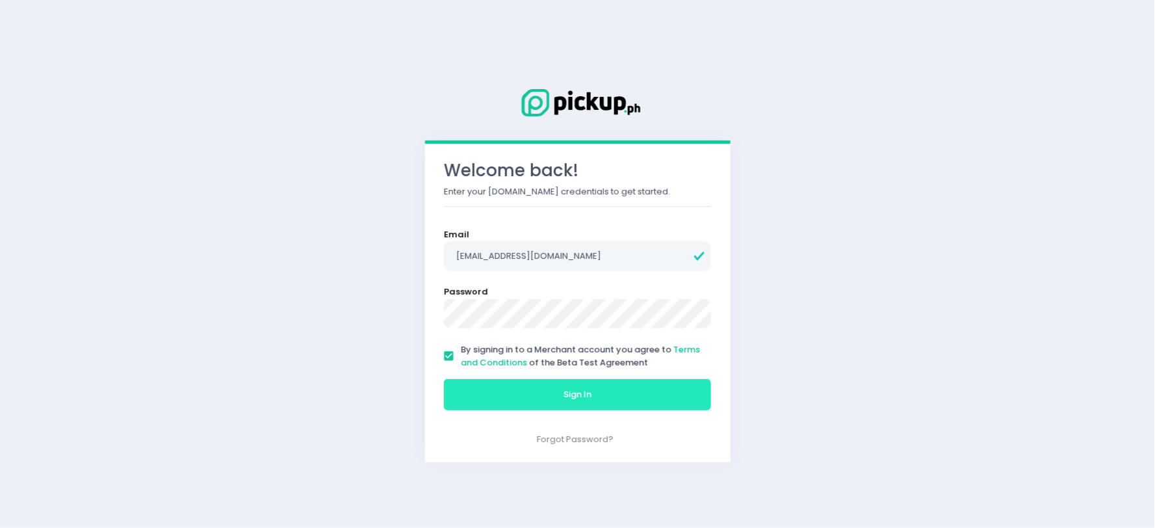
click at [498, 400] on button "Sign In" at bounding box center [578, 394] width 268 height 31
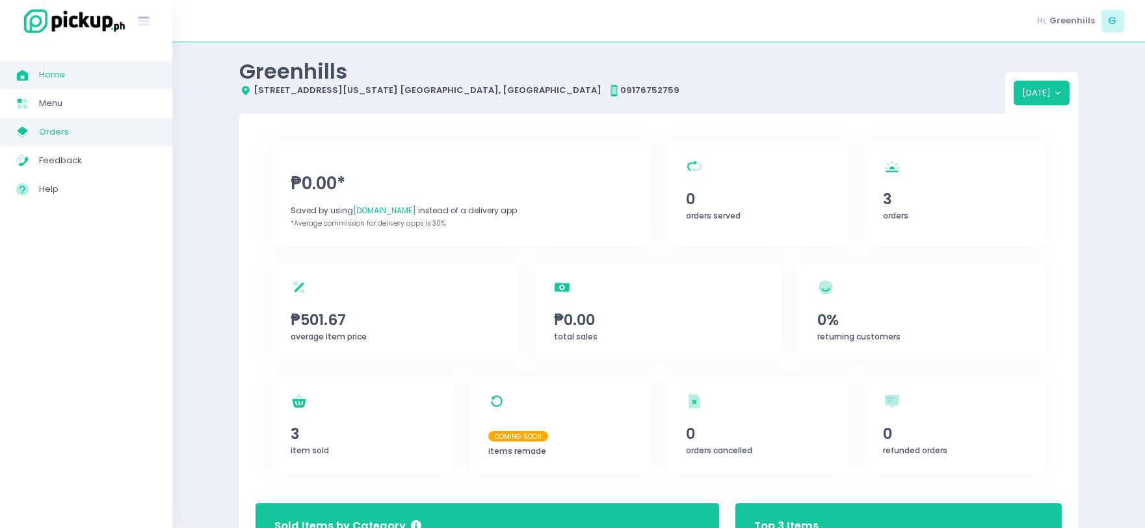
click at [44, 124] on span "Orders" at bounding box center [97, 132] width 117 height 17
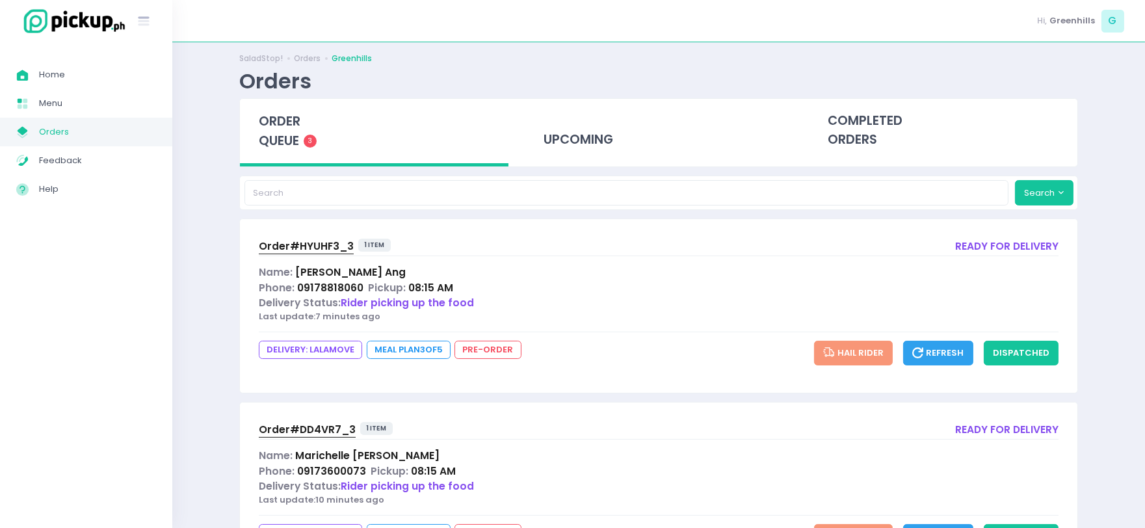
scroll to position [269, 0]
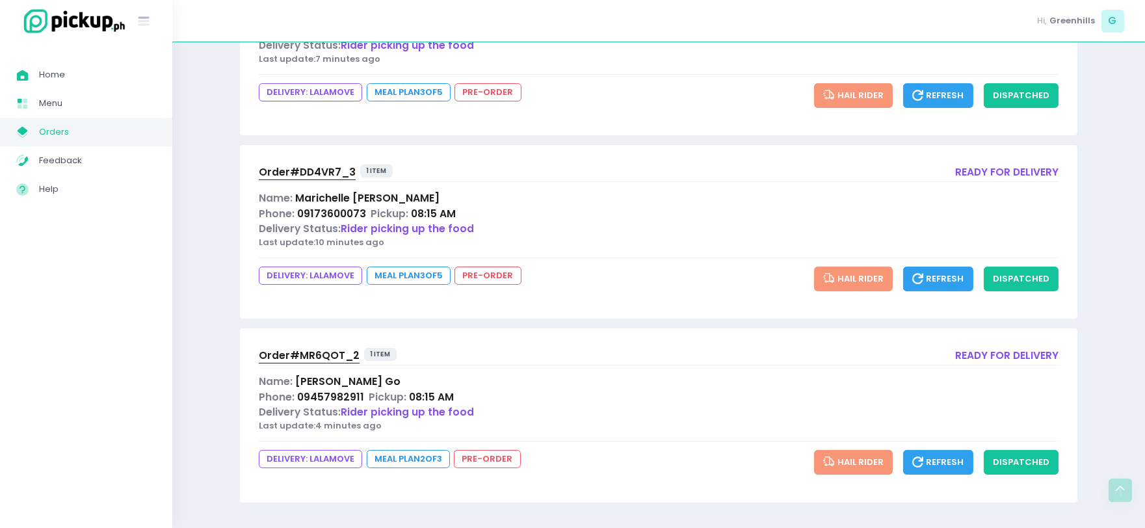
click at [296, 355] on span "Order# MR6QOT_2" at bounding box center [309, 355] width 101 height 14
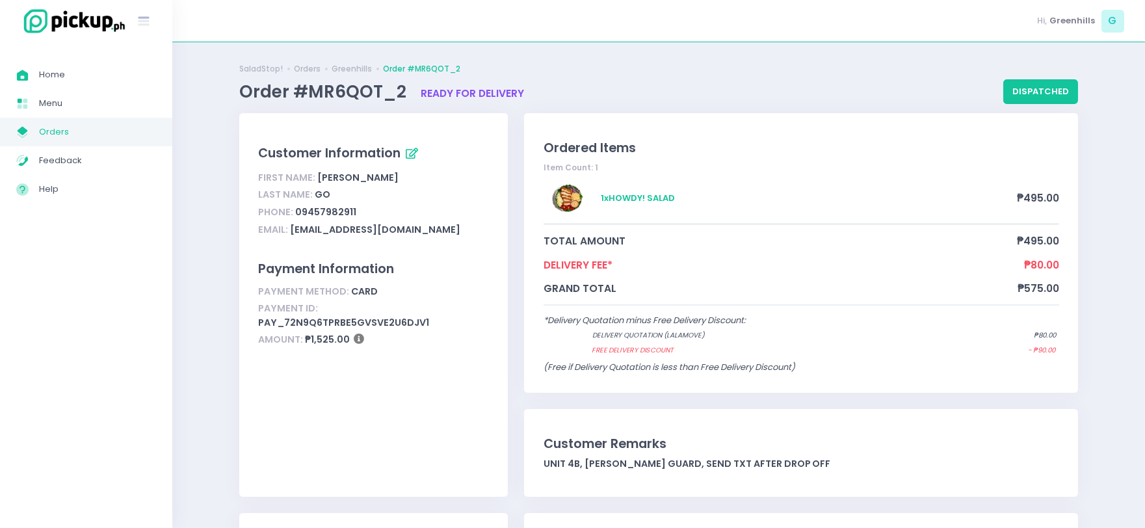
click at [54, 141] on link "My Store Created with Sketch. Orders" at bounding box center [86, 132] width 172 height 29
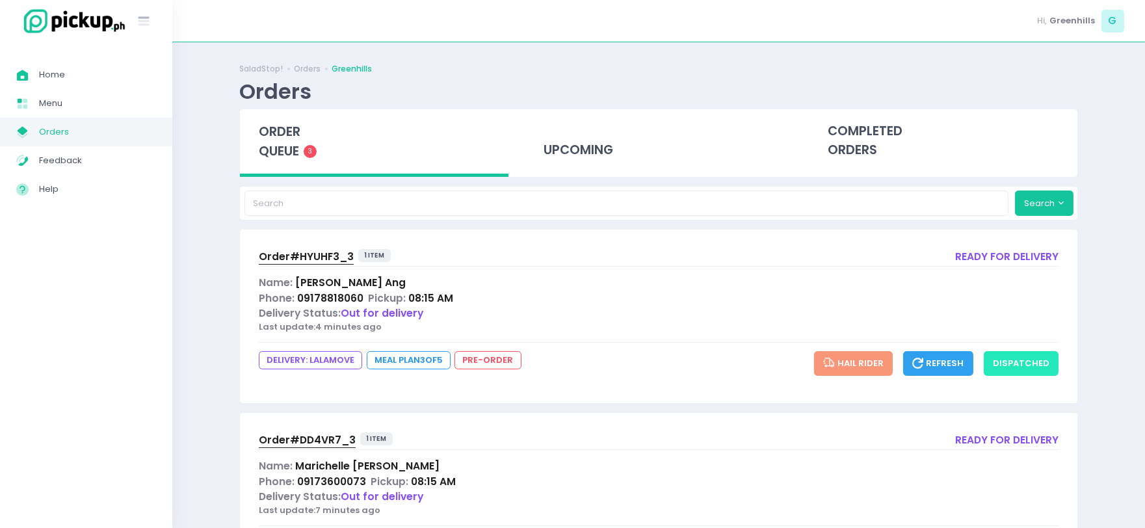
click at [1014, 356] on button "dispatched" at bounding box center [1021, 363] width 75 height 25
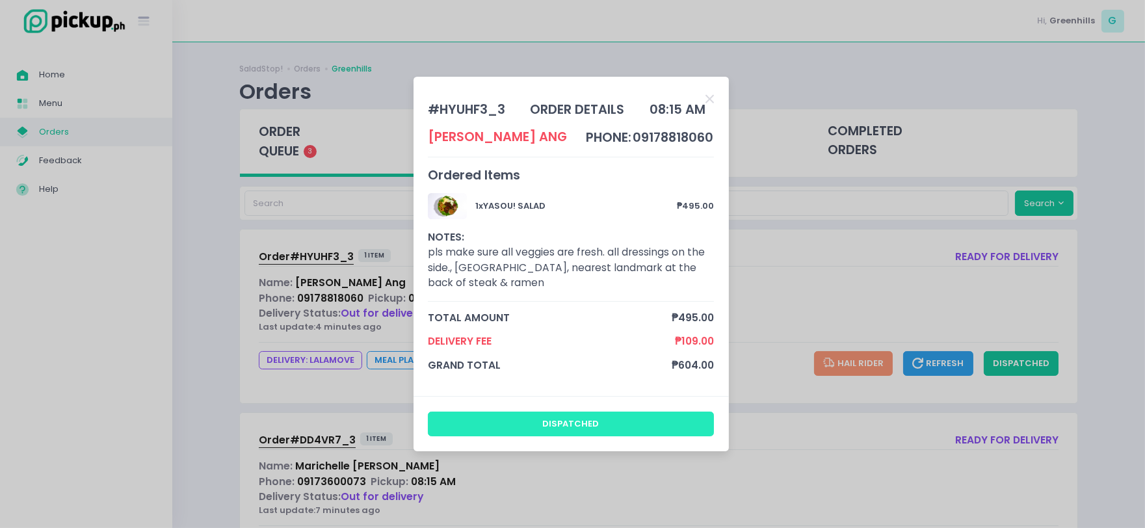
click at [642, 423] on button "dispatched" at bounding box center [571, 424] width 286 height 25
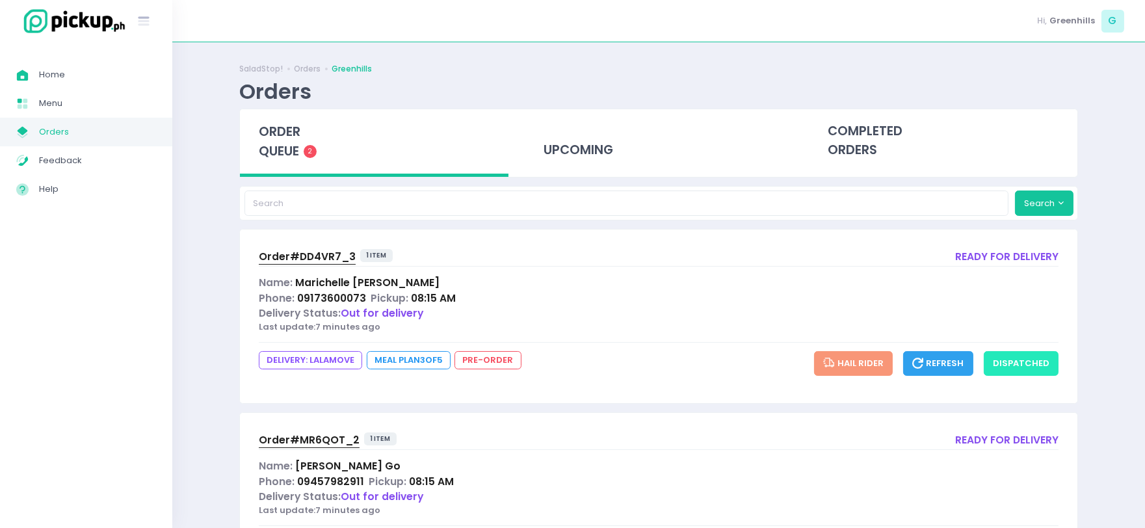
click at [1025, 361] on button "dispatched" at bounding box center [1021, 363] width 75 height 25
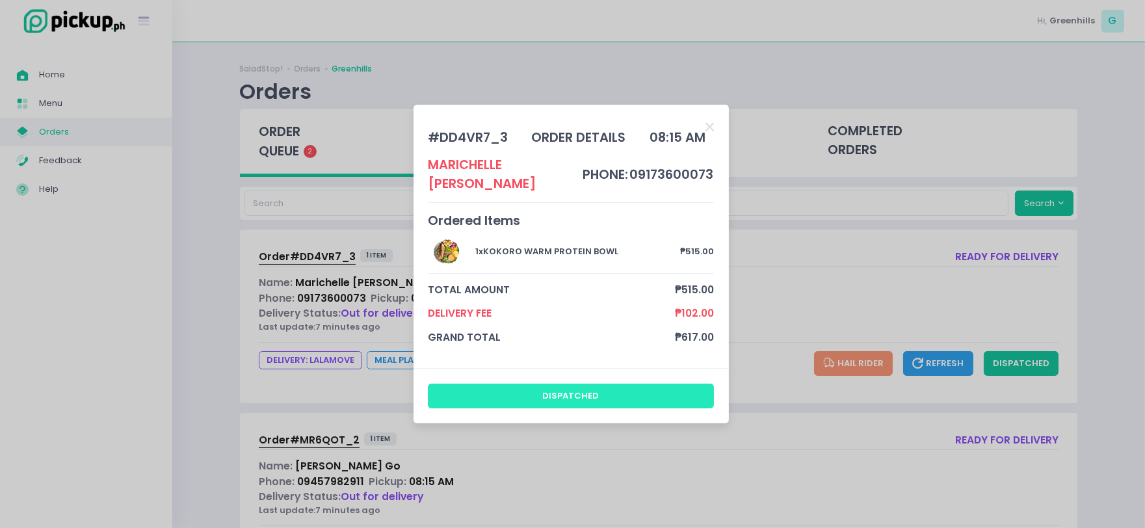
click at [567, 384] on button "dispatched" at bounding box center [571, 396] width 286 height 25
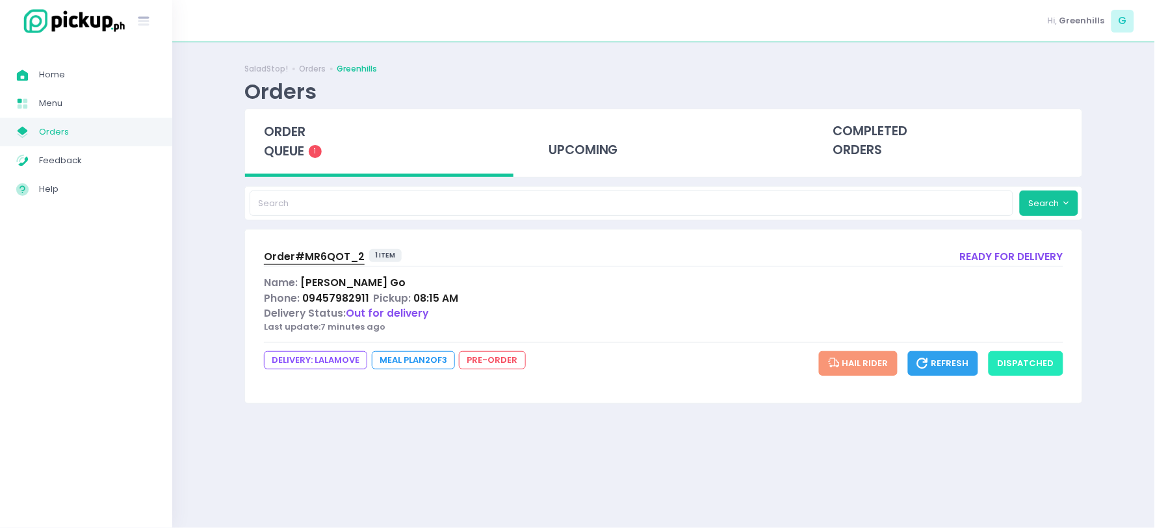
click at [1049, 355] on button "dispatched" at bounding box center [1026, 363] width 75 height 25
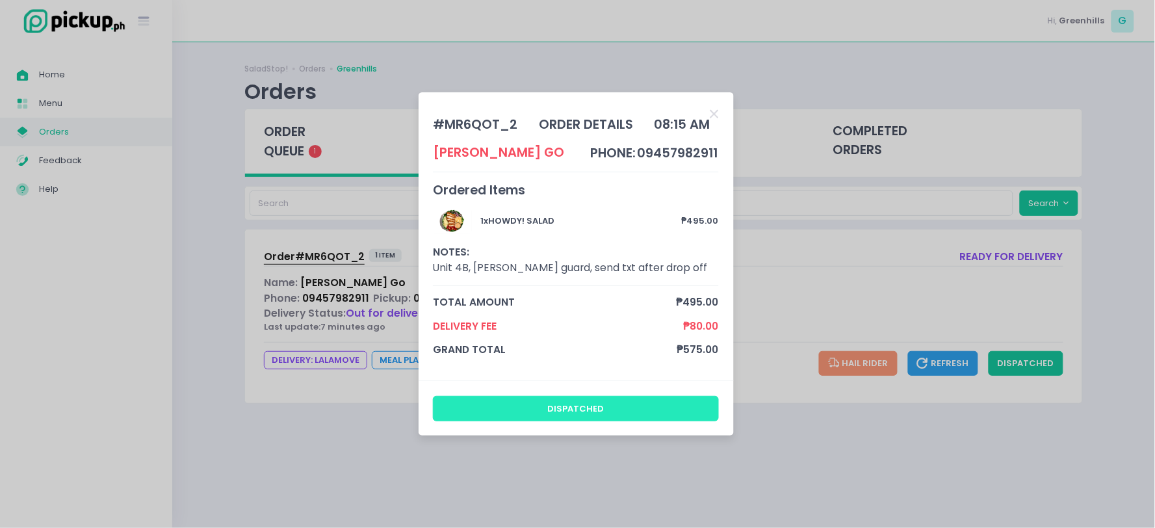
click at [514, 407] on button "dispatched" at bounding box center [576, 408] width 286 height 25
